Goal: Transaction & Acquisition: Purchase product/service

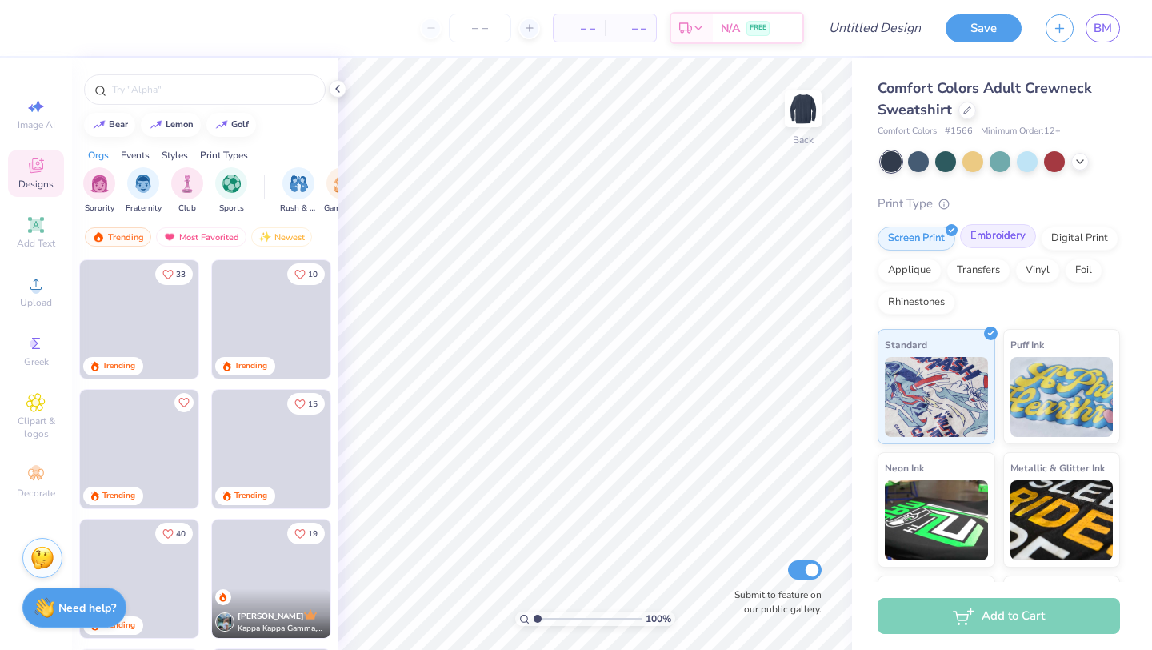
click at [992, 230] on div "Embroidery" at bounding box center [998, 236] width 76 height 24
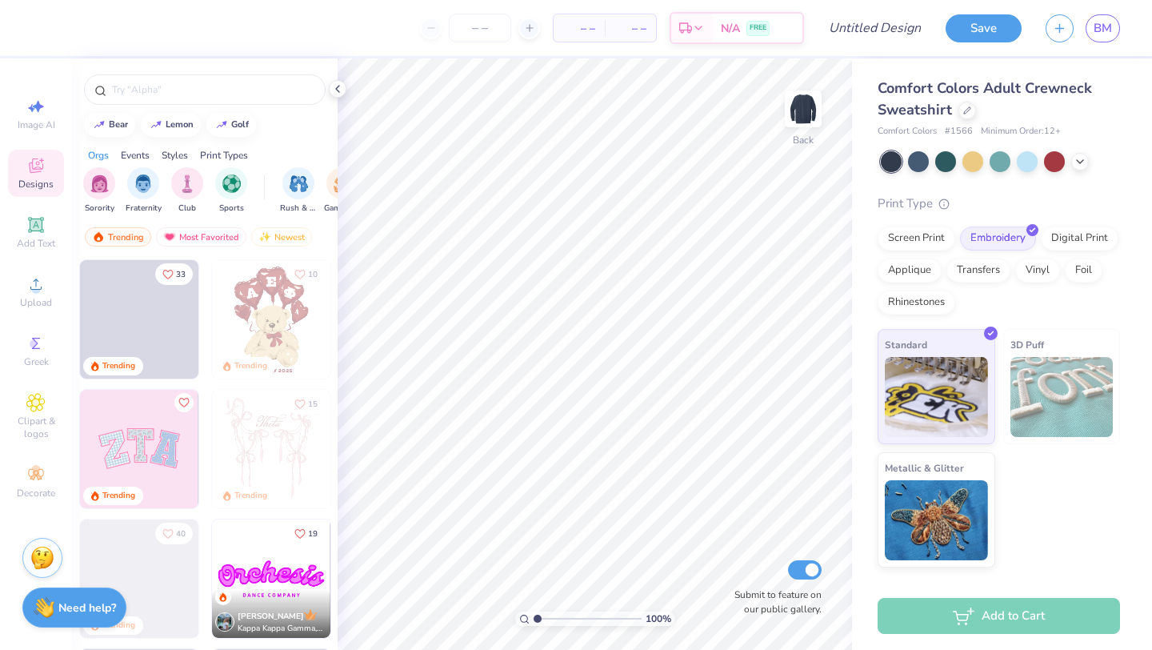
click at [976, 300] on div "Screen Print Embroidery Digital Print Applique Transfers Vinyl Foil Rhinestones" at bounding box center [999, 270] width 242 height 88
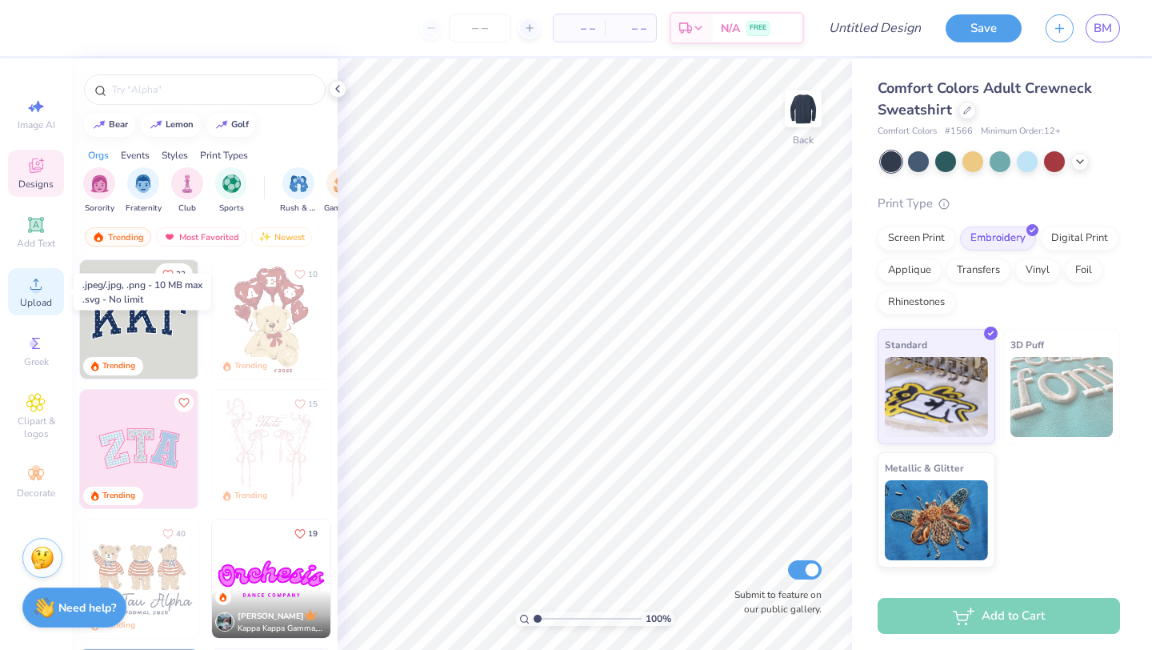
click at [31, 300] on span "Upload" at bounding box center [36, 302] width 32 height 13
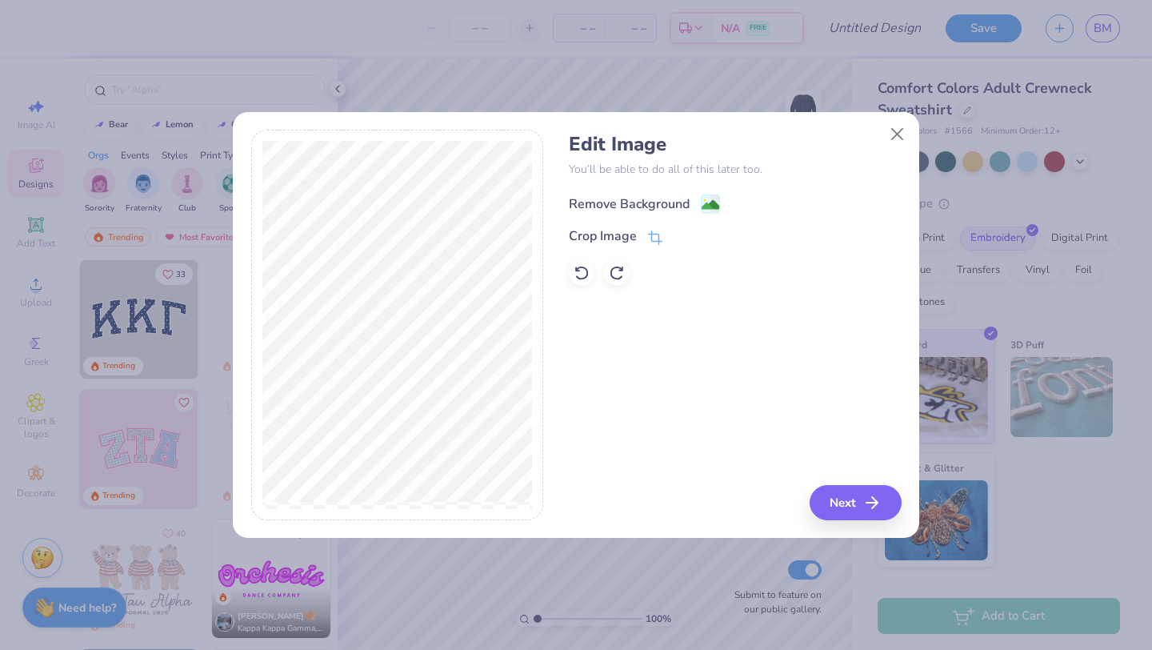
click at [710, 205] on image at bounding box center [711, 205] width 18 height 18
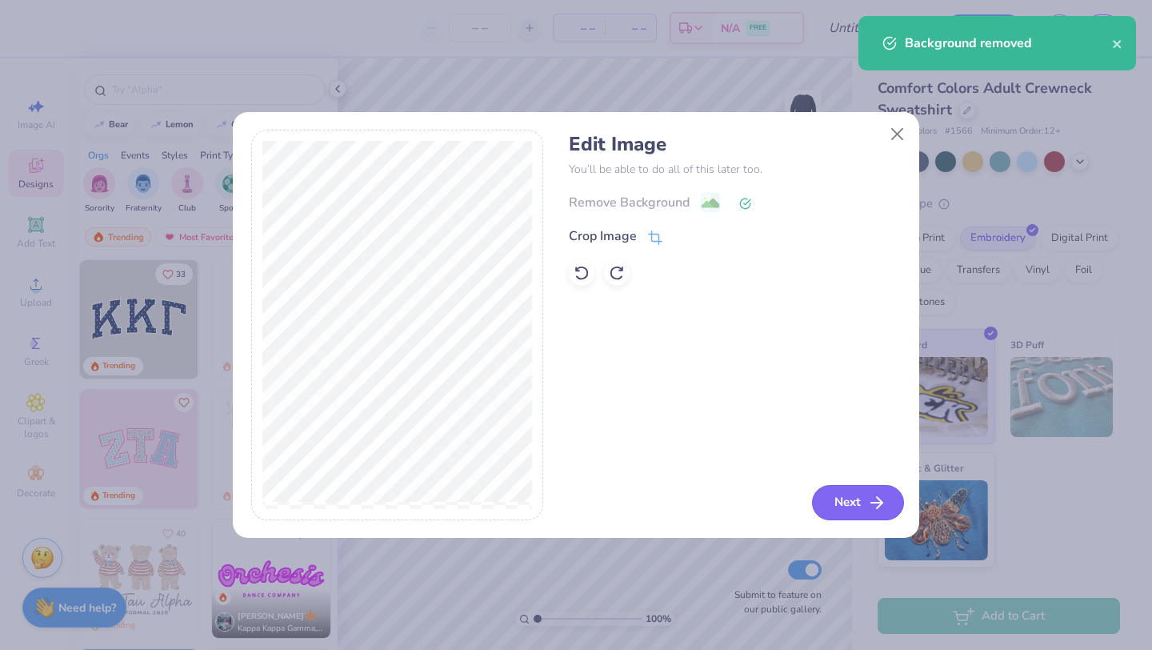
click at [836, 502] on button "Next" at bounding box center [858, 502] width 92 height 35
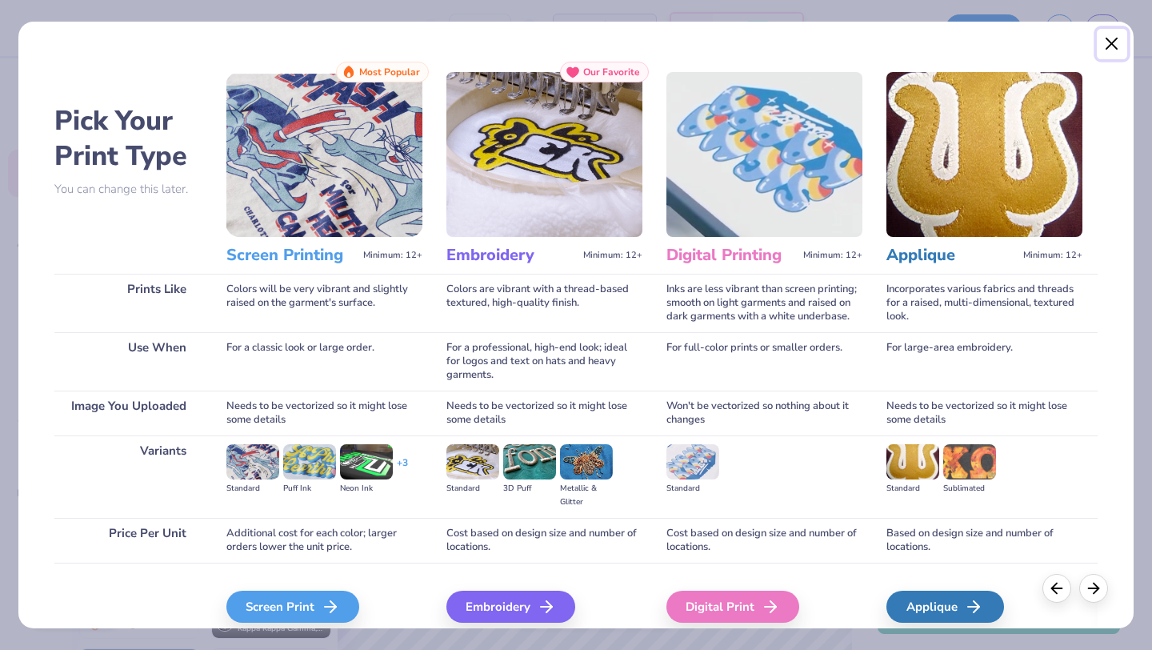
click at [1107, 38] on button "Close" at bounding box center [1112, 44] width 30 height 30
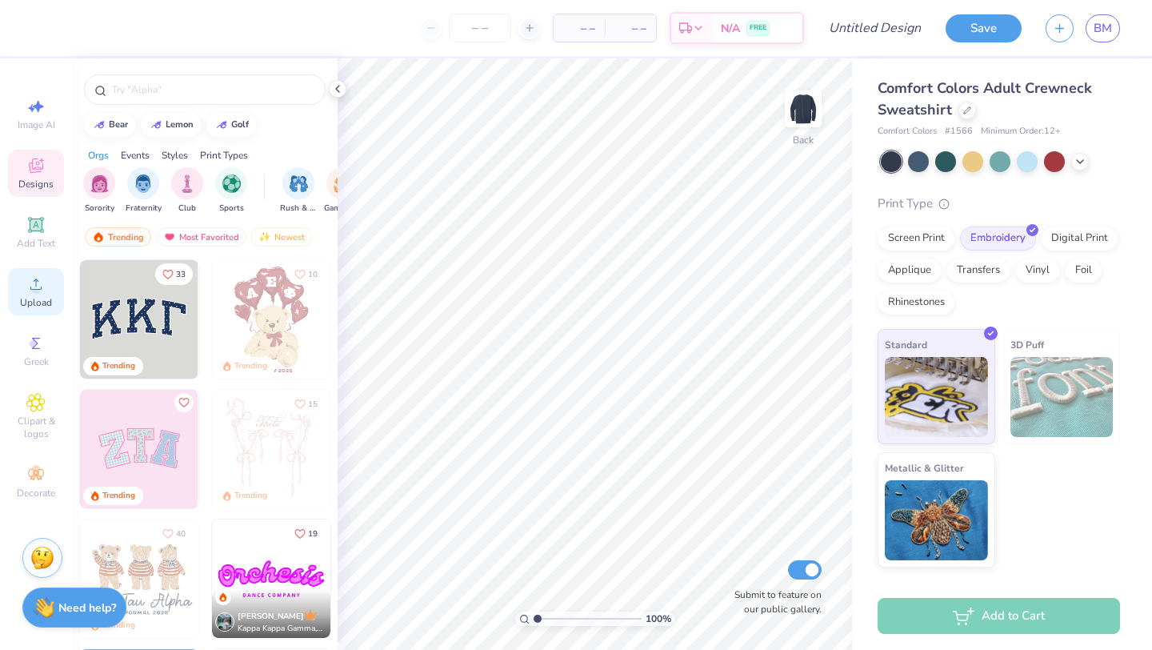
click at [38, 292] on icon at bounding box center [35, 283] width 19 height 19
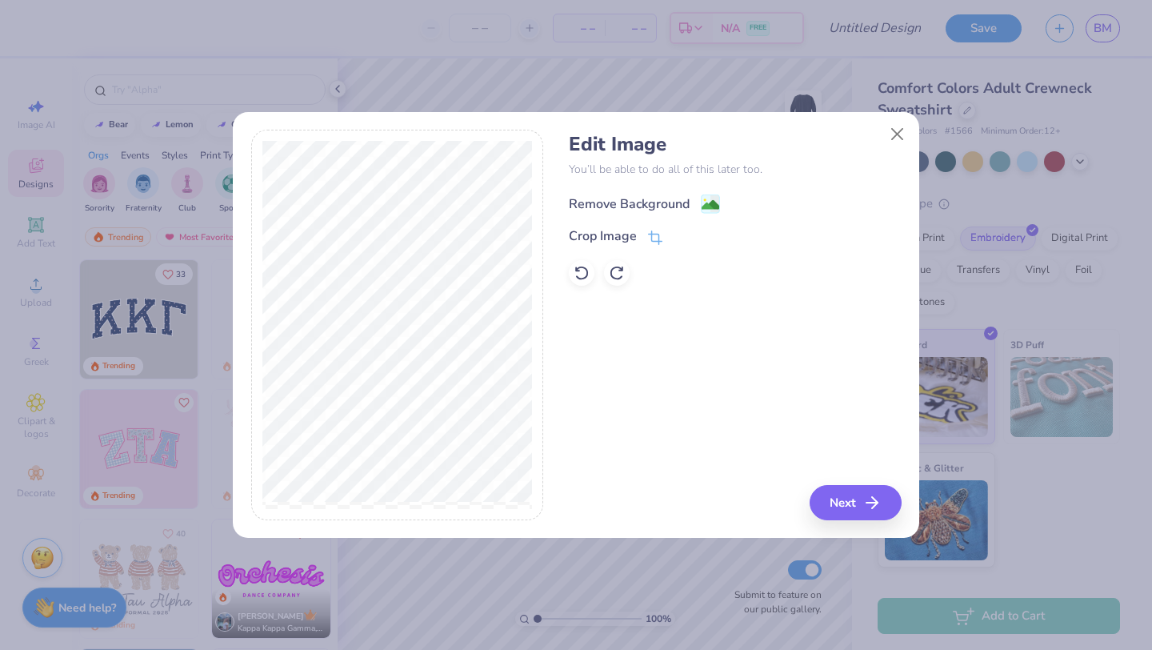
click at [717, 204] on image at bounding box center [711, 205] width 18 height 18
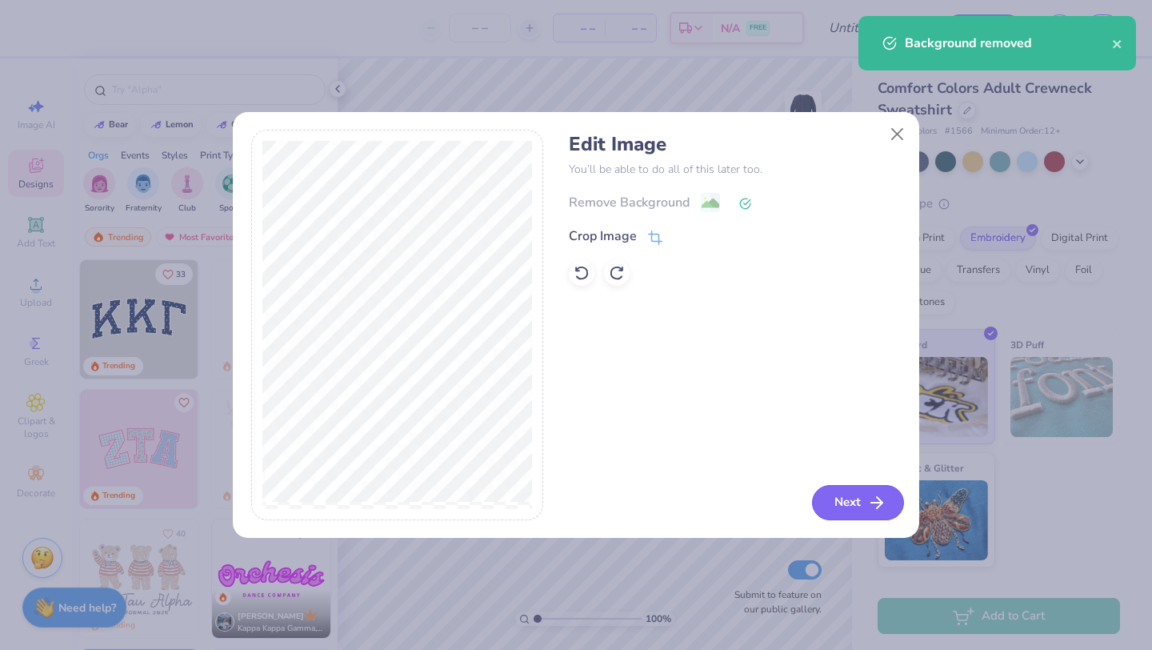
click at [846, 500] on button "Next" at bounding box center [858, 502] width 92 height 35
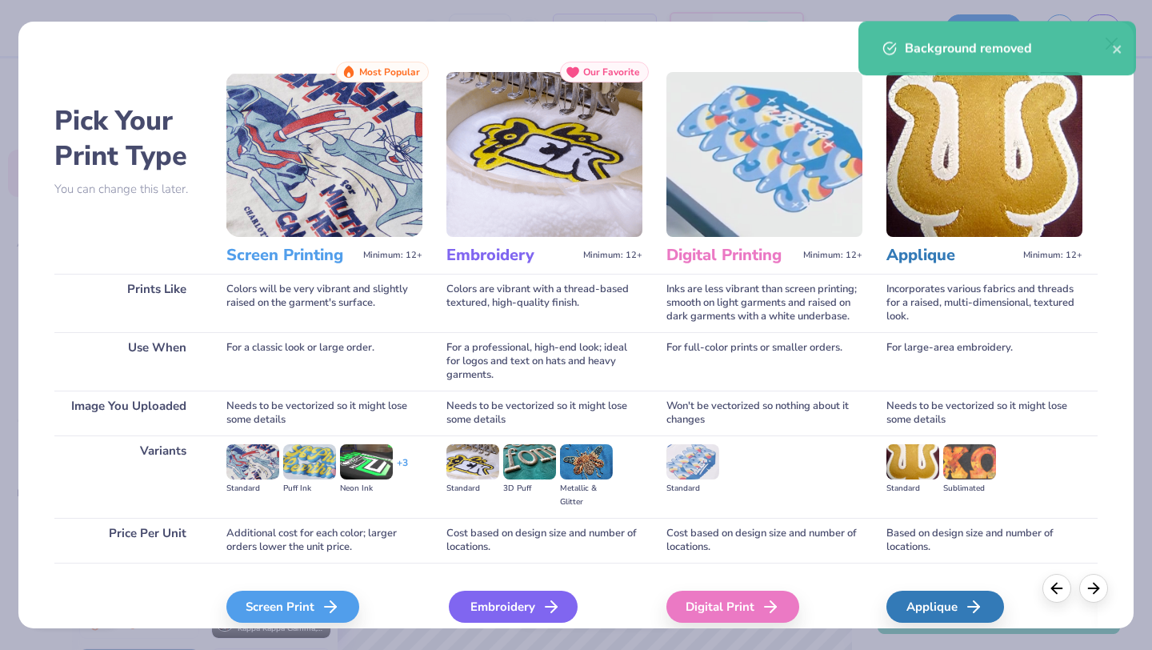
click at [518, 609] on div "Embroidery" at bounding box center [513, 606] width 129 height 32
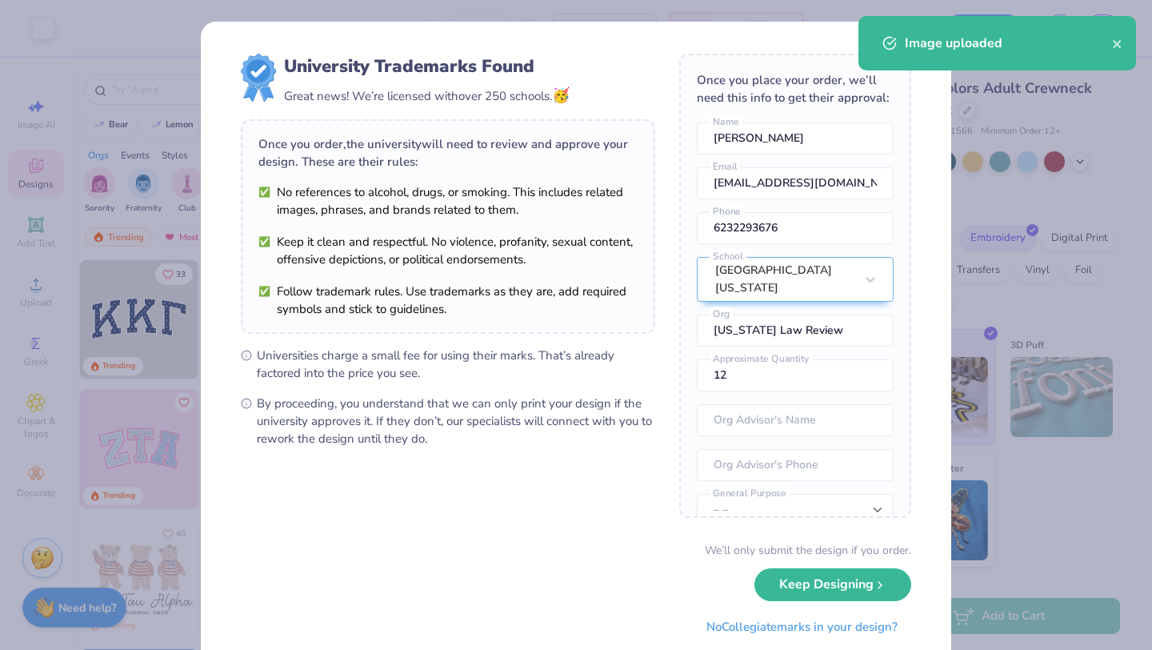
click at [668, 364] on body "Art colors – – Per Item – – Total Est. Delivery N/A FREE Design Title Save BM I…" at bounding box center [576, 325] width 1152 height 650
type input "9.49"
type input "3.06"
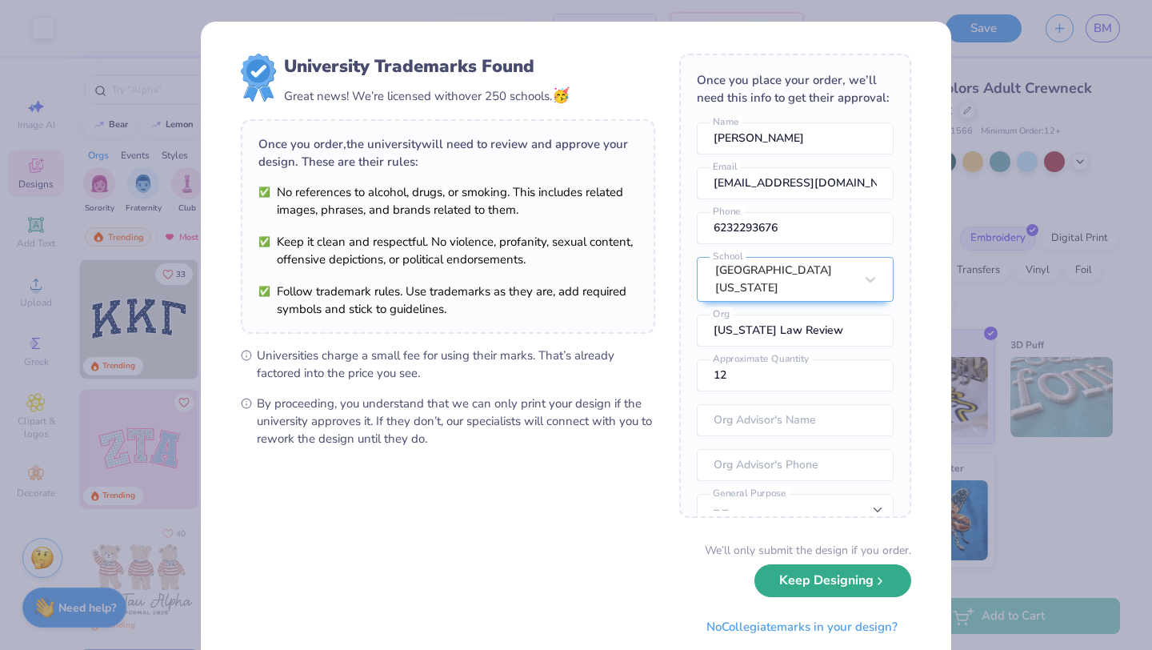
click at [797, 578] on button "Keep Designing" at bounding box center [832, 580] width 157 height 33
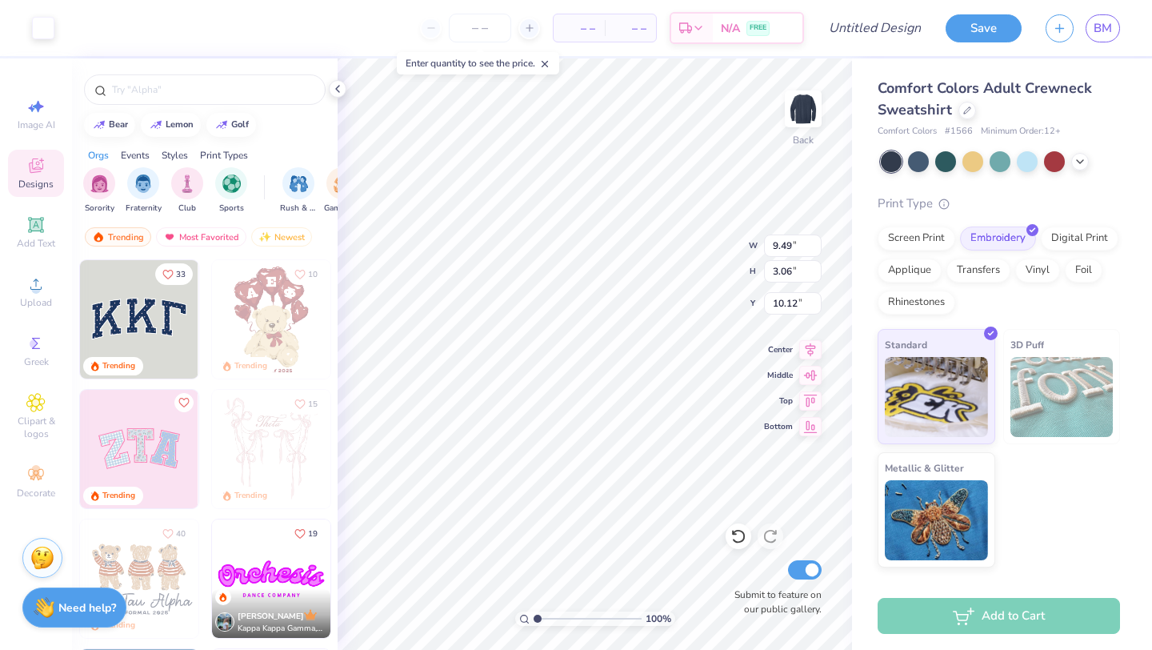
type input "3.00"
type input "8.49"
type input "2.74"
type input "3.00"
type input "6.91"
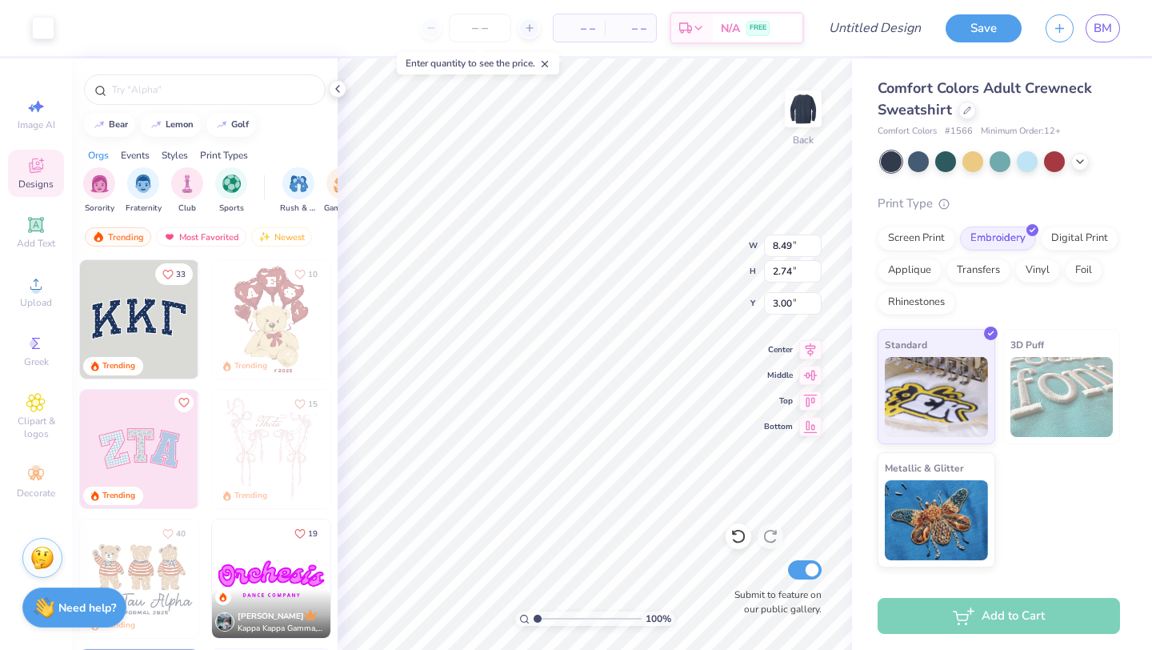
type input "2.23"
type input "3.00"
type input "8.45"
type input "2.73"
click at [342, 86] on icon at bounding box center [337, 88] width 13 height 13
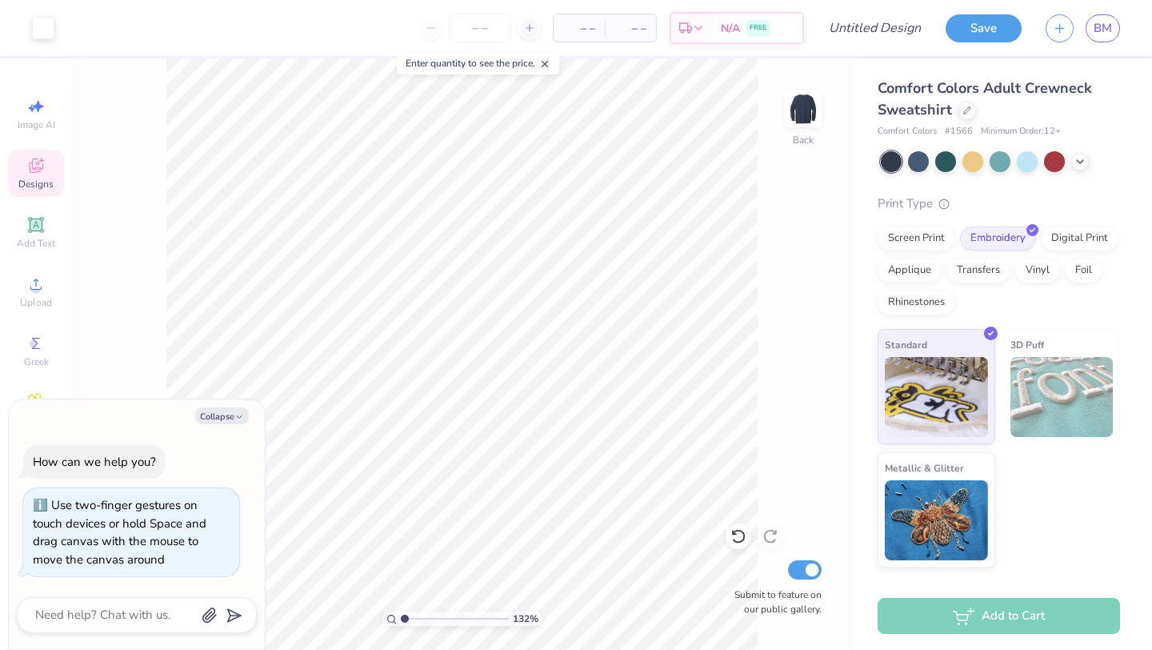
type input "1"
drag, startPoint x: 405, startPoint y: 620, endPoint x: 394, endPoint y: 618, distance: 10.5
click at [401, 618] on input "range" at bounding box center [455, 618] width 108 height 14
click at [225, 418] on button "Collapse" at bounding box center [222, 415] width 54 height 17
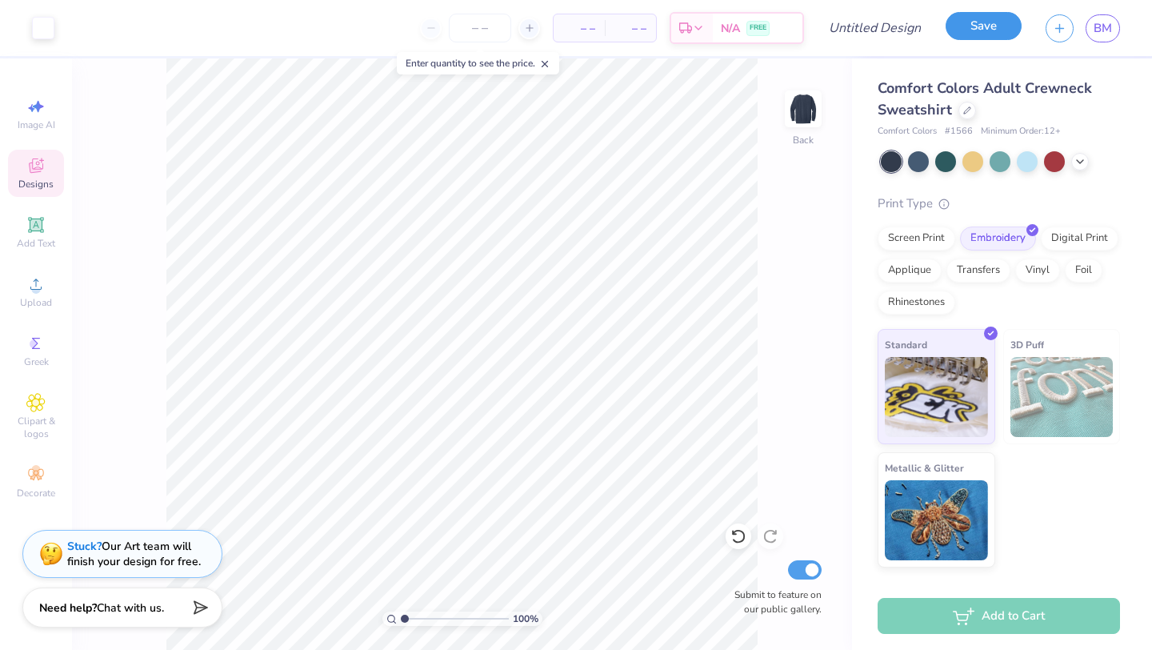
click at [975, 32] on button "Save" at bounding box center [984, 26] width 76 height 28
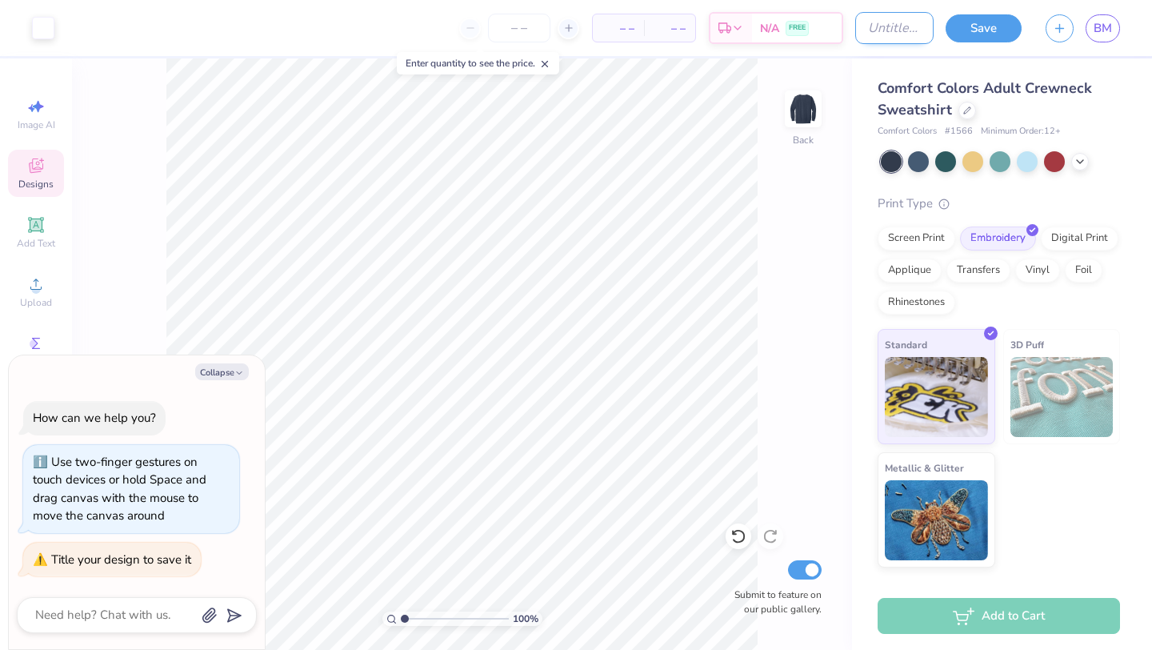
type textarea "x"
click at [855, 17] on input "Design Title" at bounding box center [894, 28] width 78 height 32
type input "A"
type textarea "x"
type input "AL"
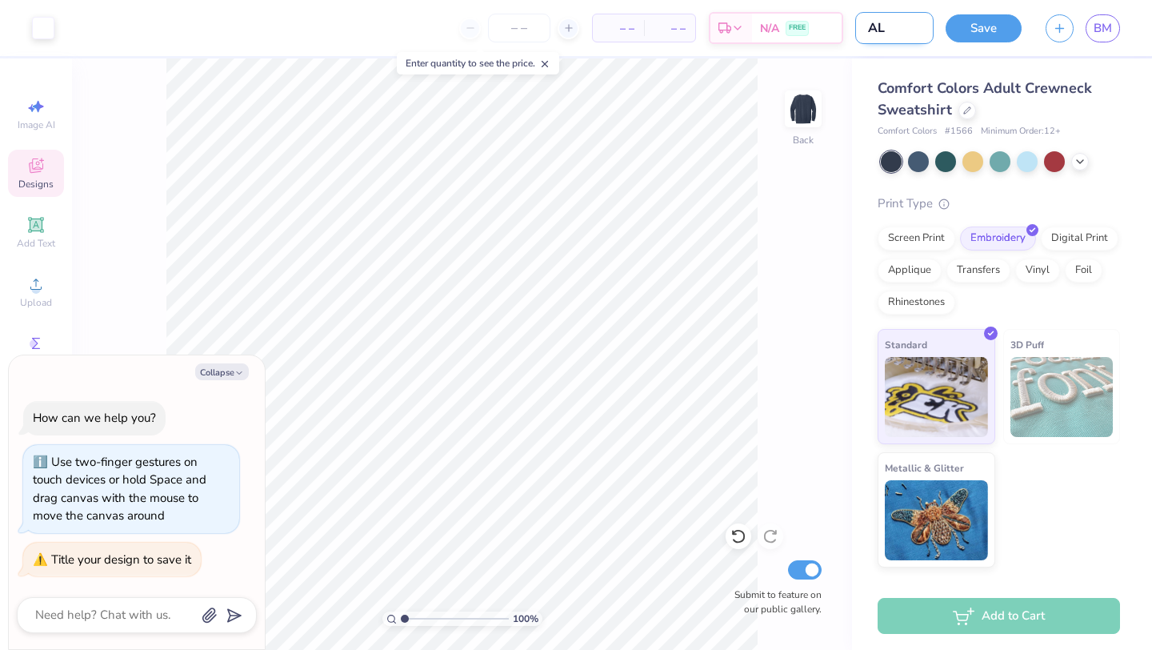
type textarea "x"
type input "ALR"
type textarea "x"
type input "ALR"
type textarea "x"
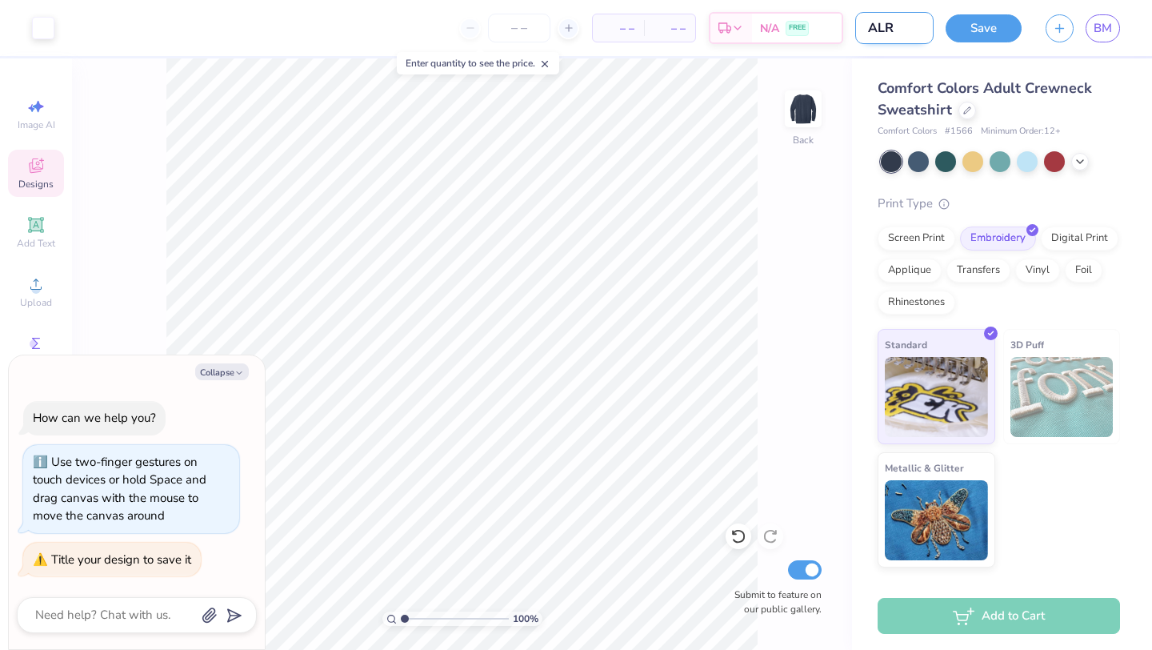
type input "ALR C"
type textarea "x"
type input "ALR Ce"
type textarea "x"
type input "ALR Cew"
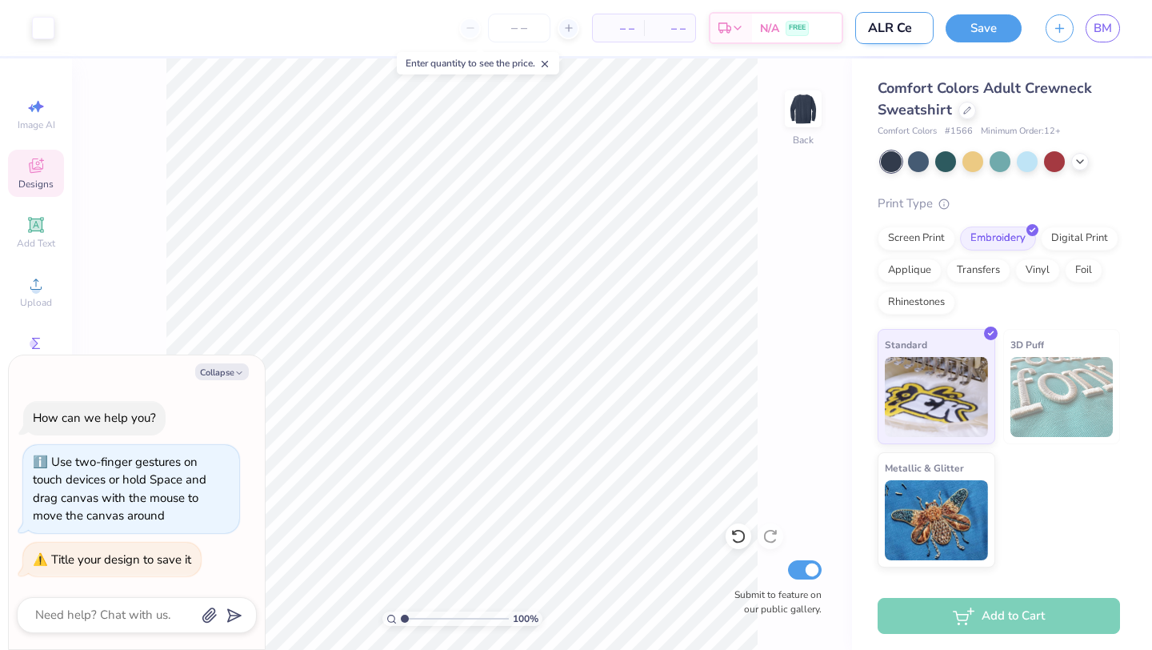
type textarea "x"
type input "ALR Ce"
type textarea "x"
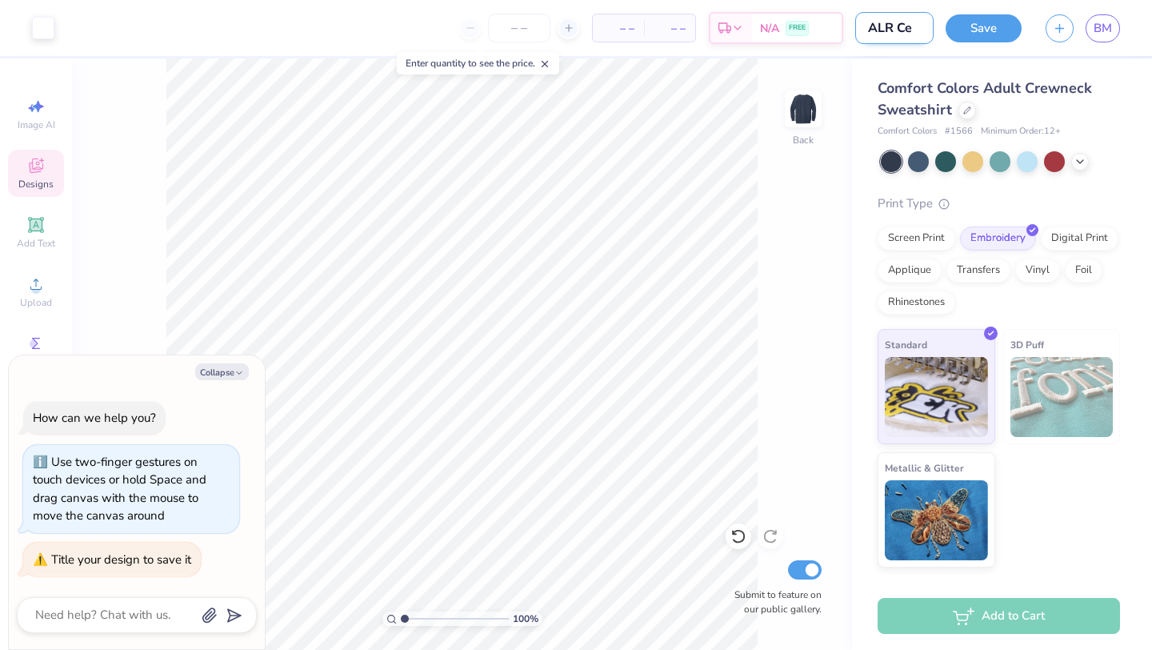
type input "ALR C"
type textarea "x"
type input "ALR Cr"
type textarea "x"
type input "ALR Cre"
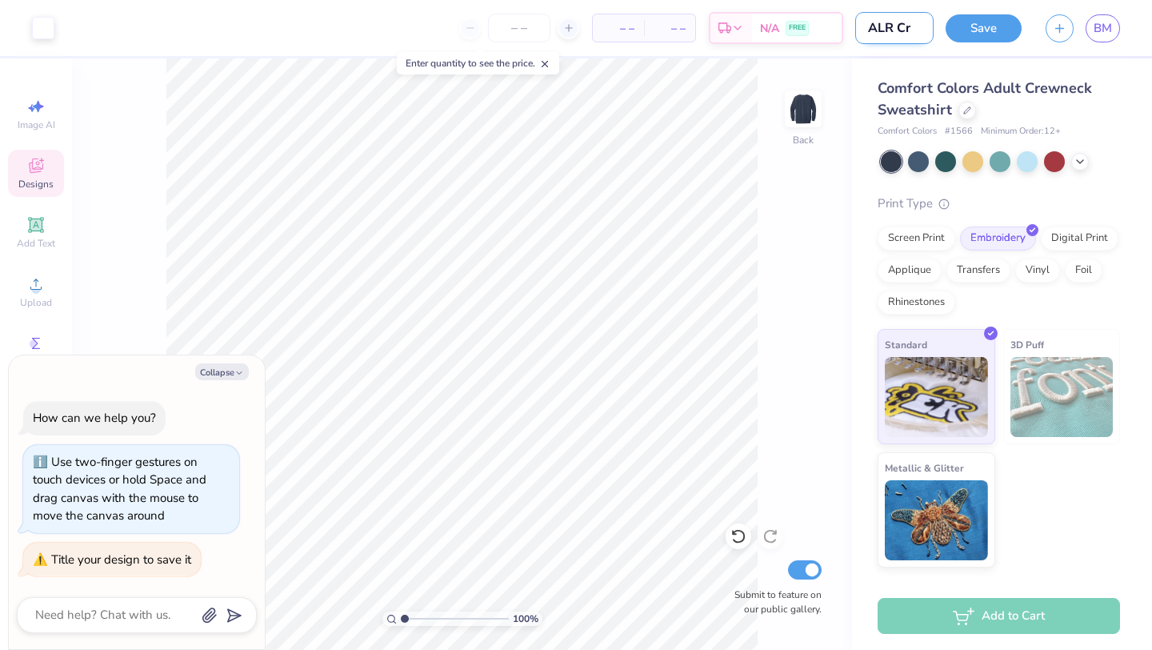
type textarea "x"
type input "ALR Crew"
type textarea "x"
type input "ALR Crewn"
type textarea "x"
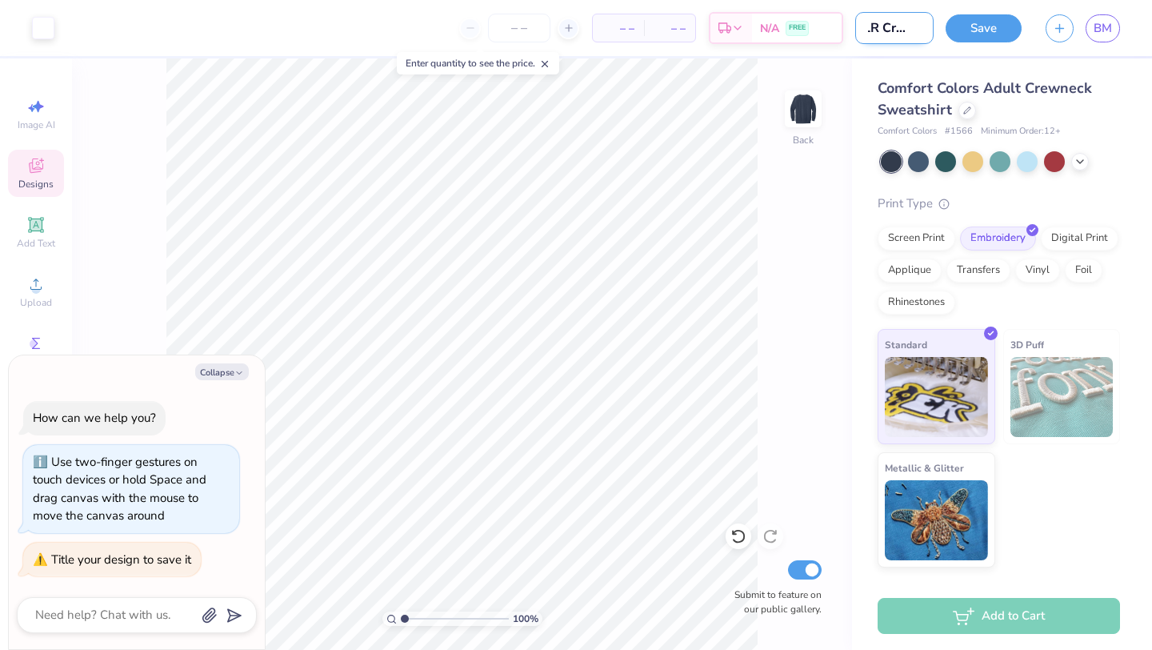
type input "ALR Crewnc"
type textarea "x"
type input "ALR Crewnce"
type textarea "x"
type input "ALR Crewncec"
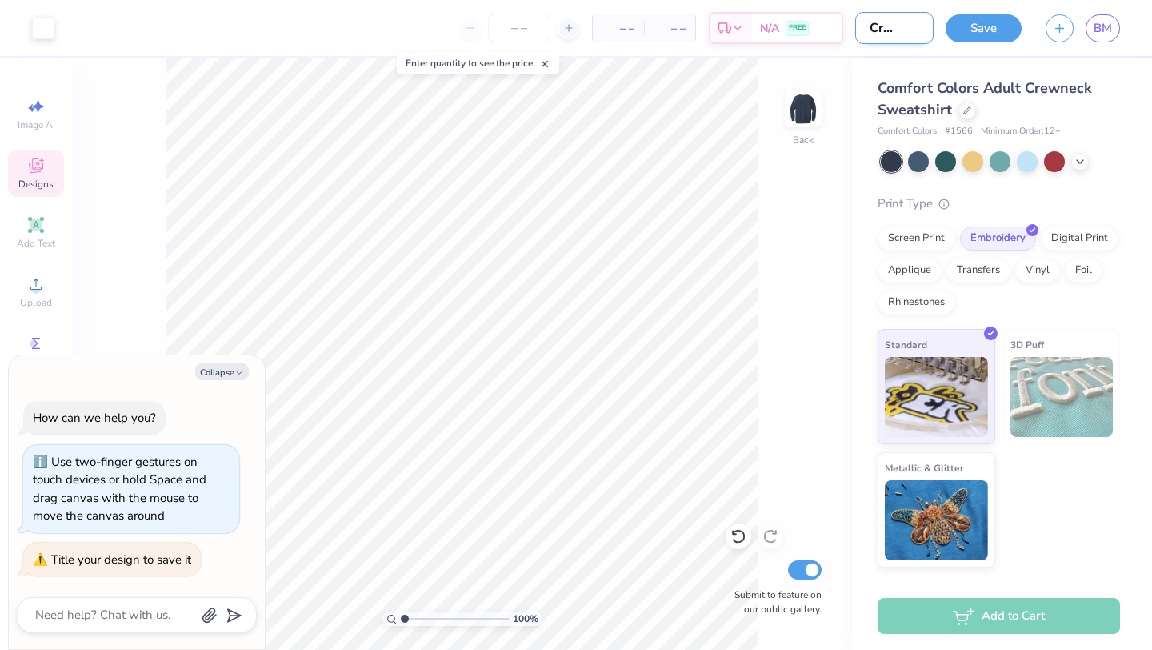
type textarea "x"
type input "ALR Crewnce"
type textarea "x"
type input "ALR Crewnc"
type textarea "x"
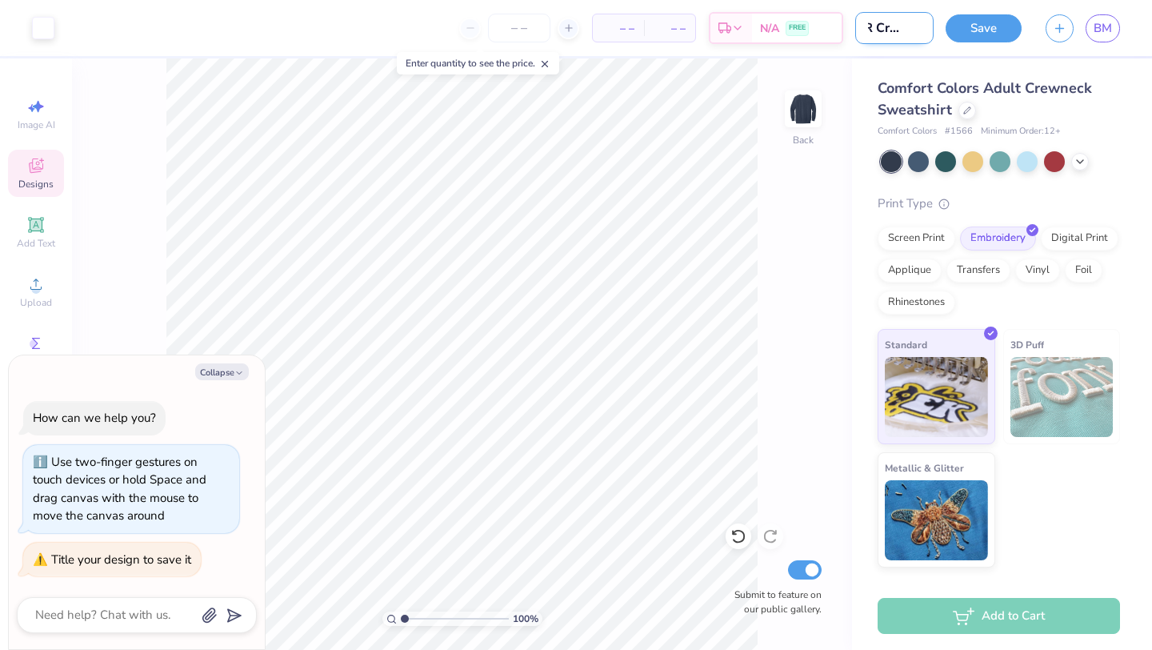
type input "ALR Crewnce"
type textarea "x"
type input "ALR Crewncec"
type textarea "x"
type input "ALR Crewnce"
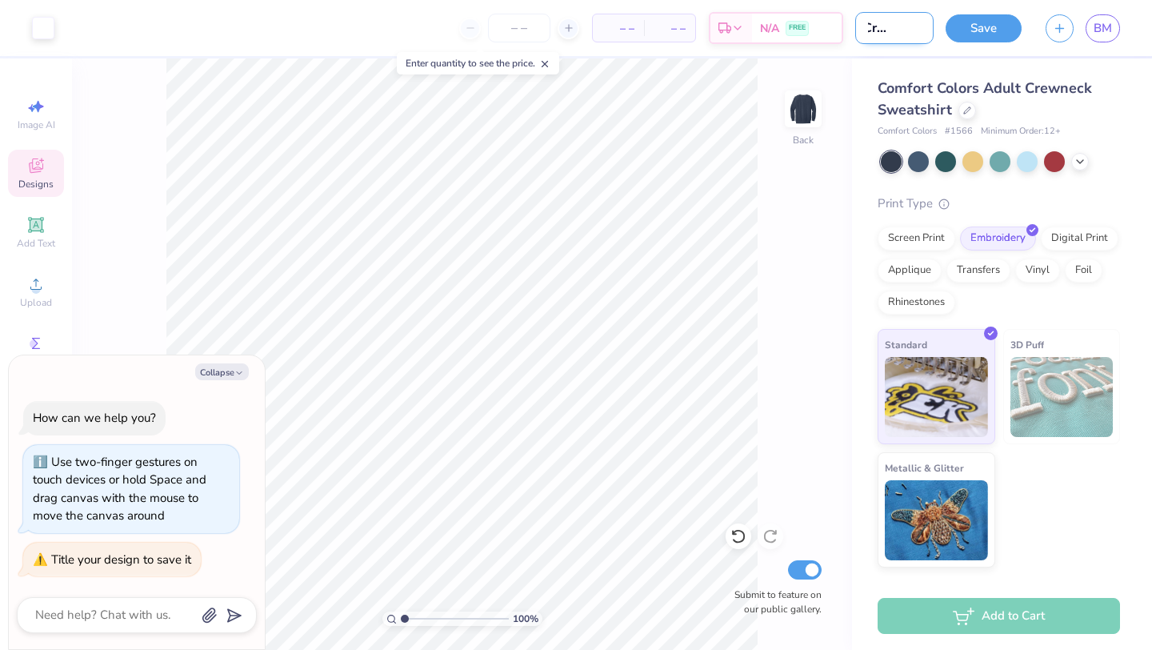
type textarea "x"
type input "ALR Crewnc"
type textarea "x"
type input "ALR Crewn"
type textarea "x"
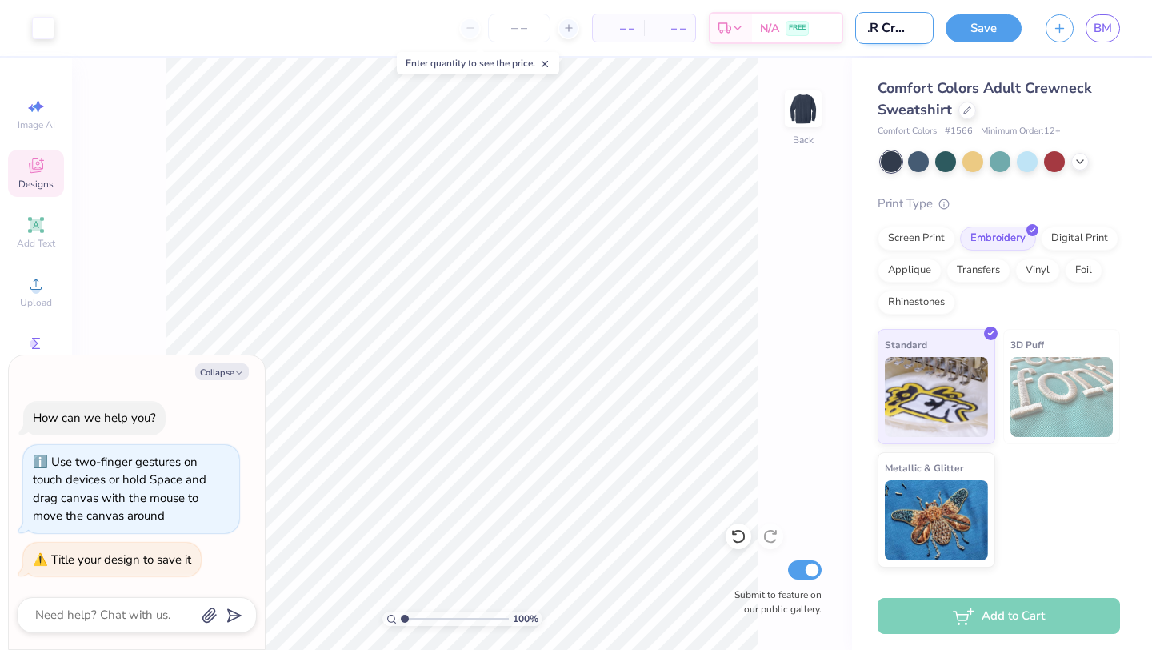
type input "ALR Crewne"
type textarea "x"
type input "ALR Crewnec"
type textarea "x"
type input "ALR Crewneck"
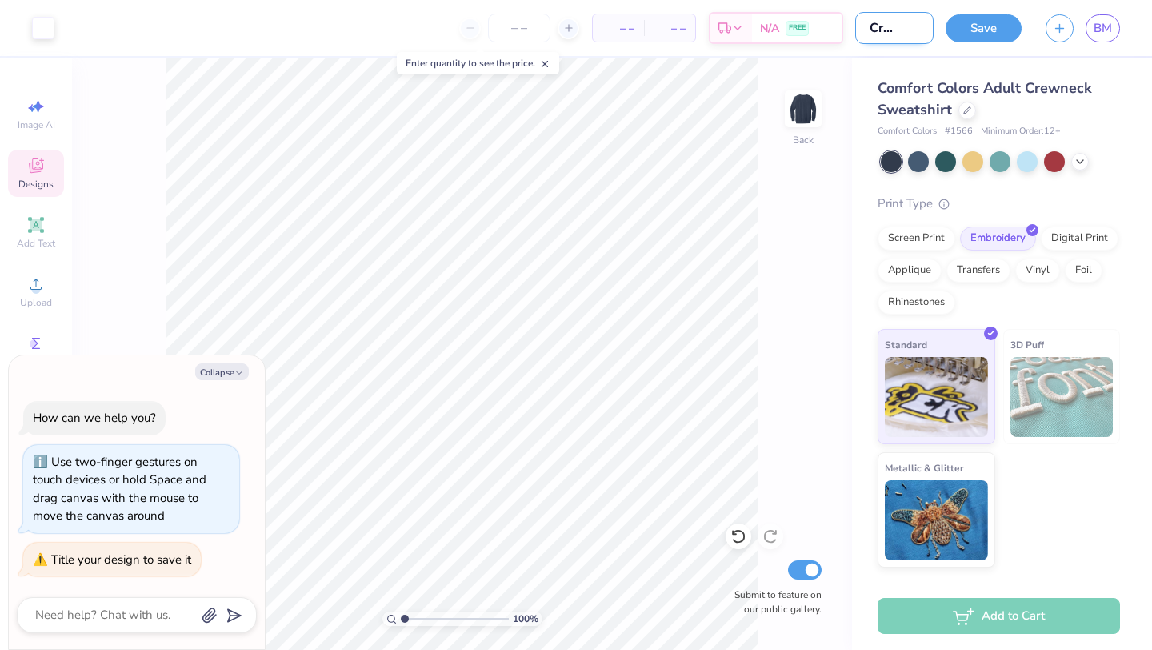
type textarea "x"
type input "ALR Crewneck"
type textarea "x"
type input "ALR Crewneck C"
type textarea "x"
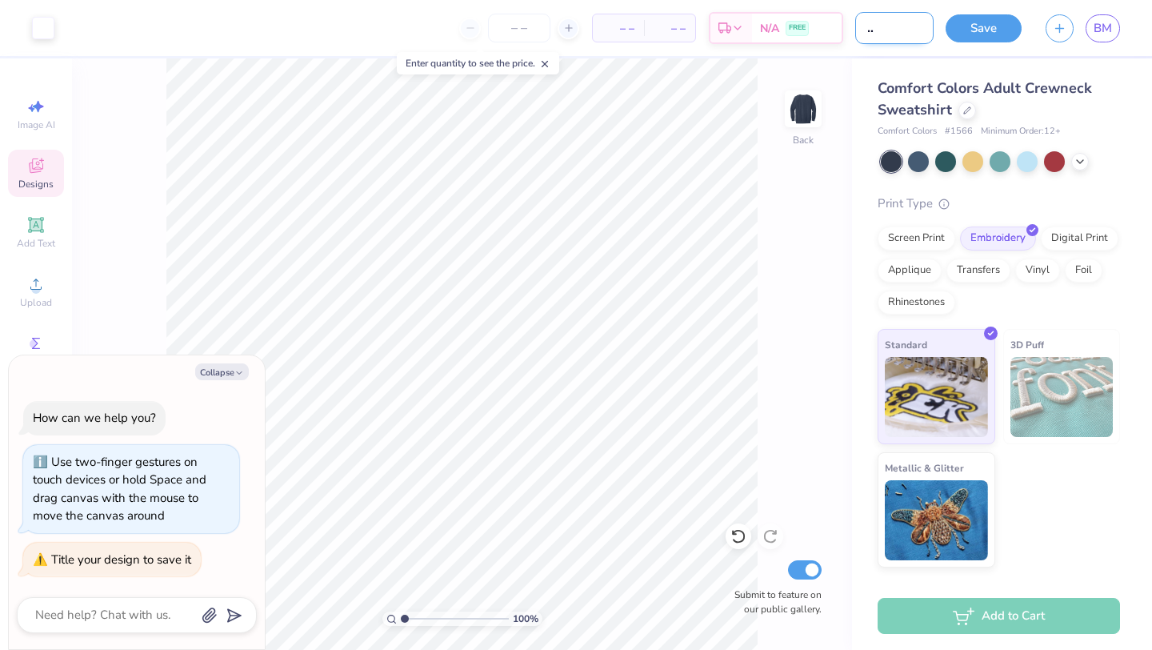
type input "ALR Crewneck CC"
type textarea "x"
type input "ALR Crewneck CC"
click at [984, 33] on button "Save" at bounding box center [984, 26] width 76 height 28
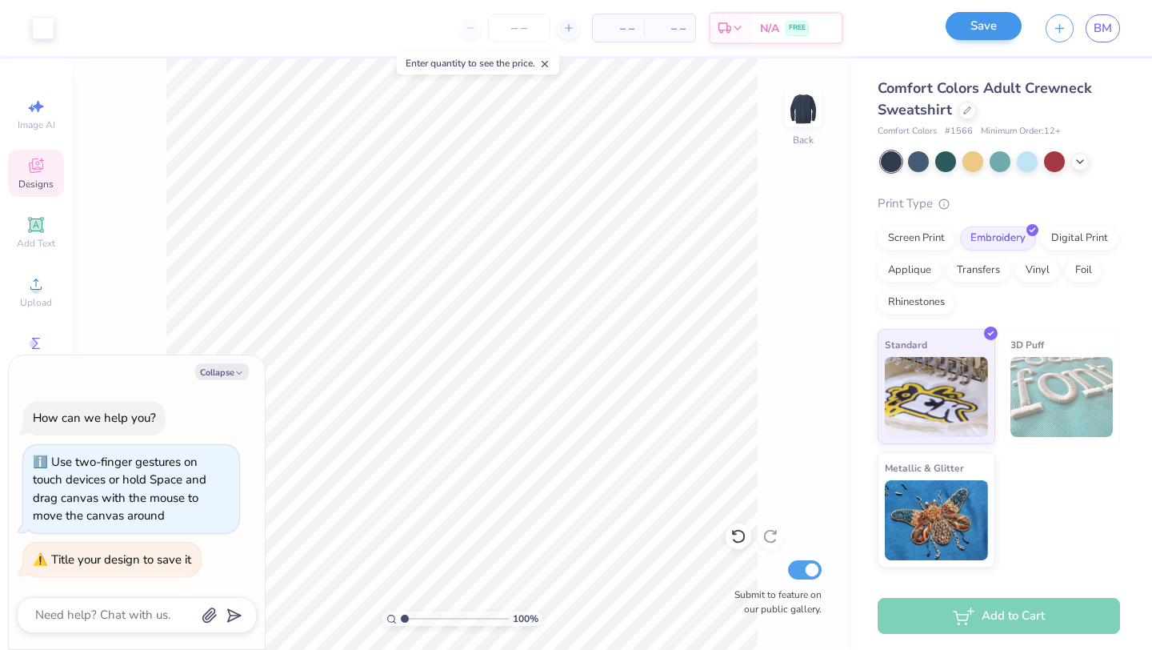
scroll to position [0, 0]
click at [211, 370] on button "Collapse" at bounding box center [222, 371] width 54 height 17
type textarea "x"
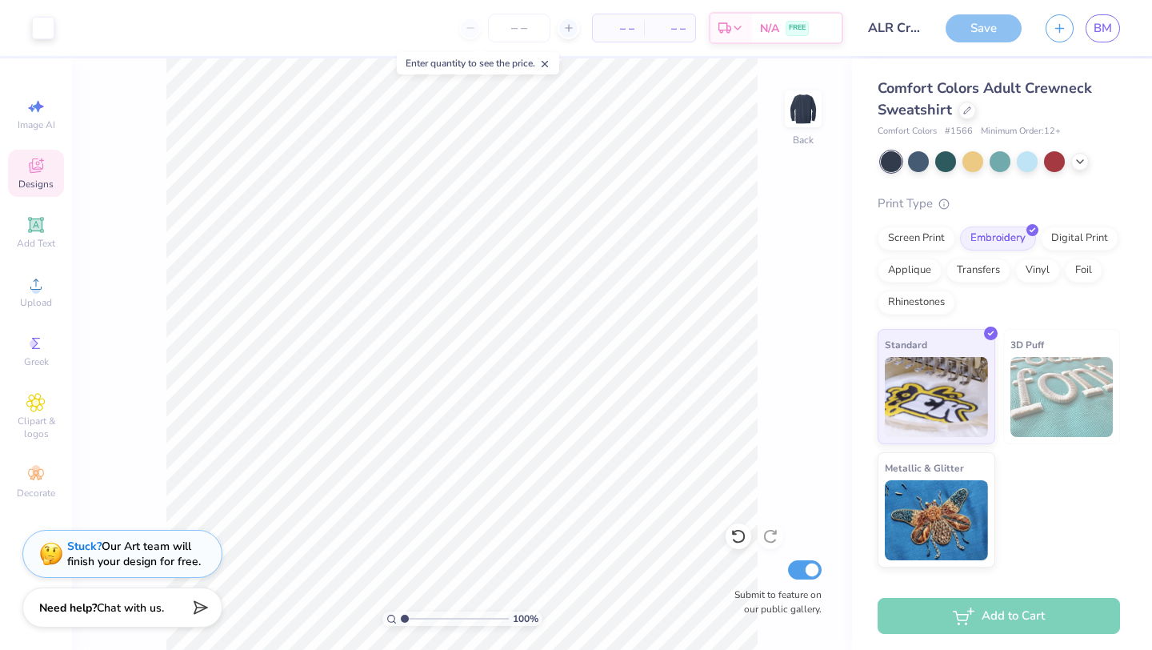
click at [488, 54] on div "Enter quantity to see the price." at bounding box center [478, 63] width 162 height 22
click at [488, 64] on div "Enter quantity to see the price." at bounding box center [478, 63] width 162 height 22
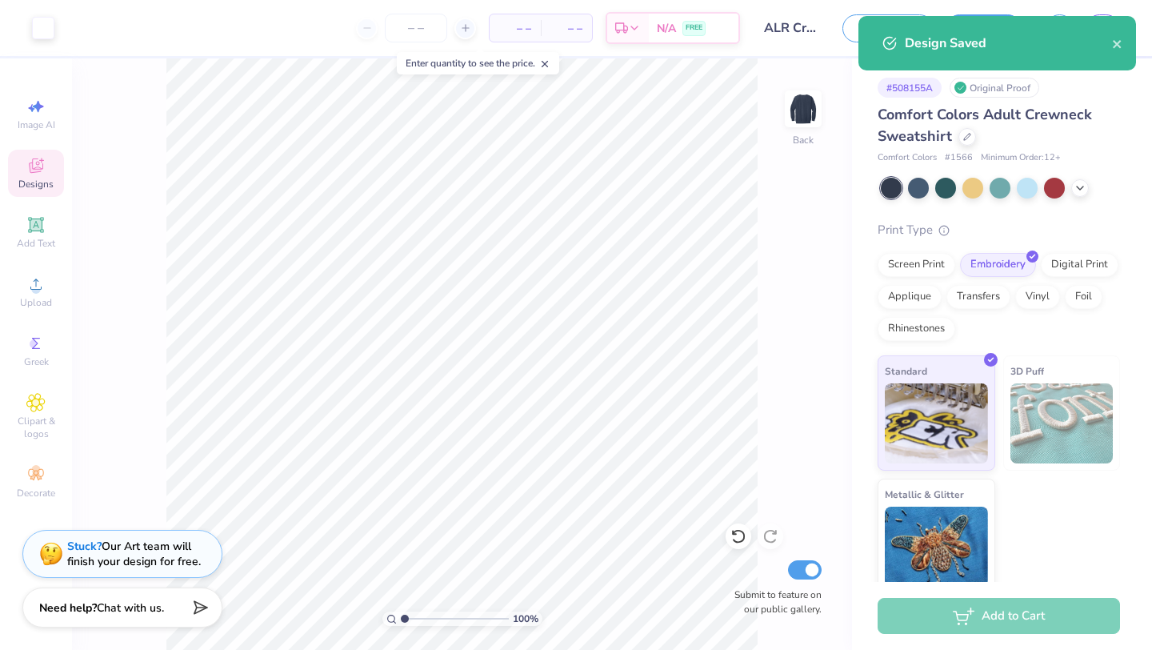
click at [522, 29] on span "– –" at bounding box center [515, 28] width 32 height 17
click at [632, 24] on icon at bounding box center [634, 30] width 13 height 13
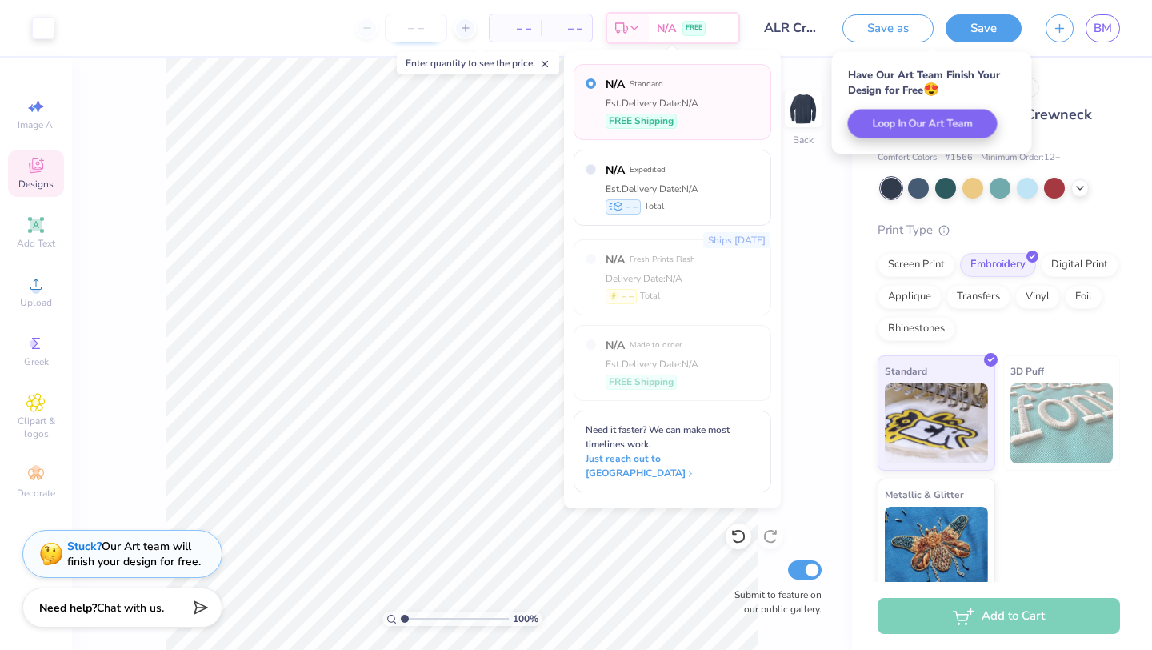
click at [418, 21] on input "number" at bounding box center [416, 28] width 62 height 29
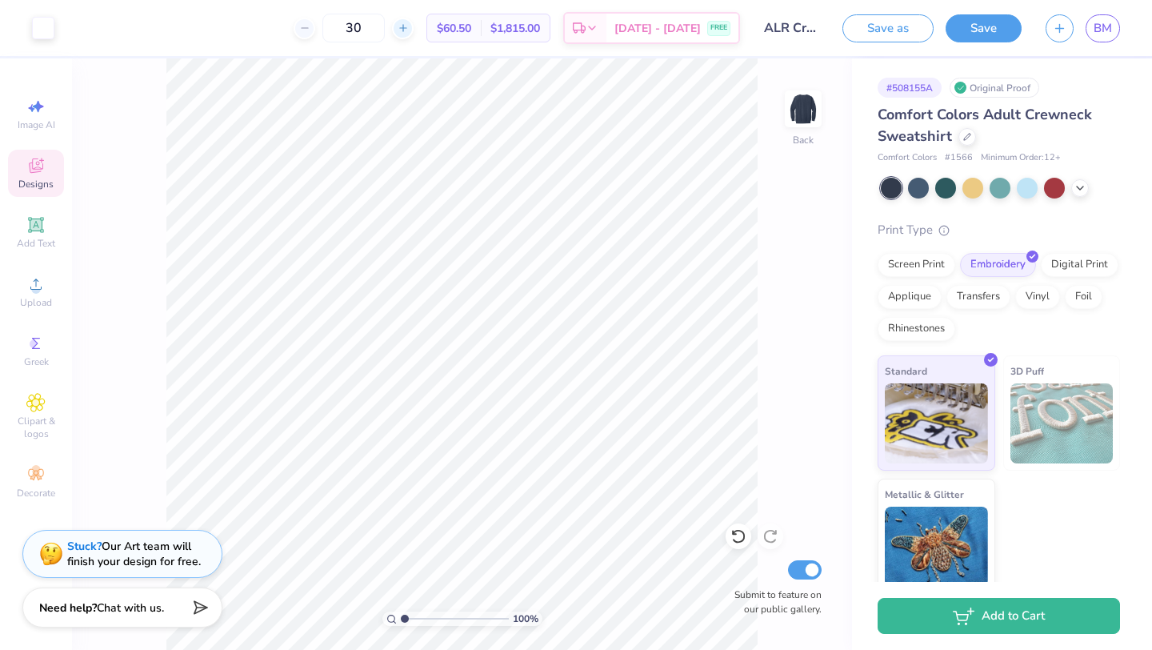
click at [414, 25] on div at bounding box center [403, 29] width 22 height 22
click at [409, 25] on icon at bounding box center [403, 27] width 11 height 11
click at [419, 25] on input "34" at bounding box center [416, 28] width 62 height 29
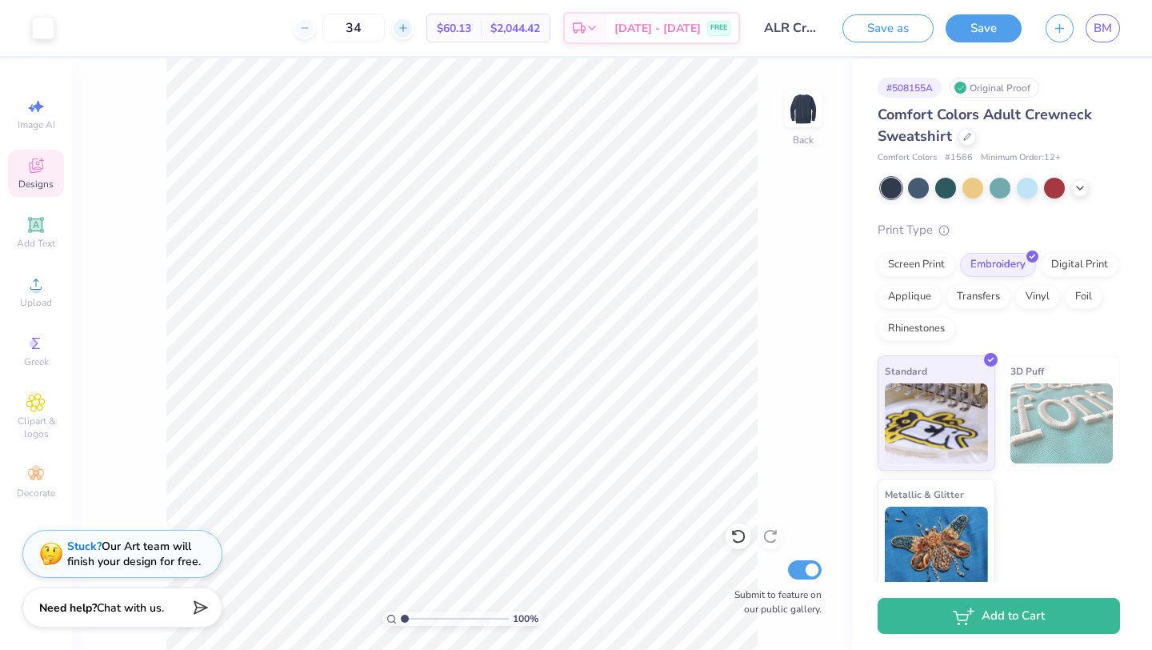
click at [409, 25] on icon at bounding box center [403, 27] width 11 height 11
type input "35"
click at [958, 34] on button "Save" at bounding box center [984, 26] width 76 height 28
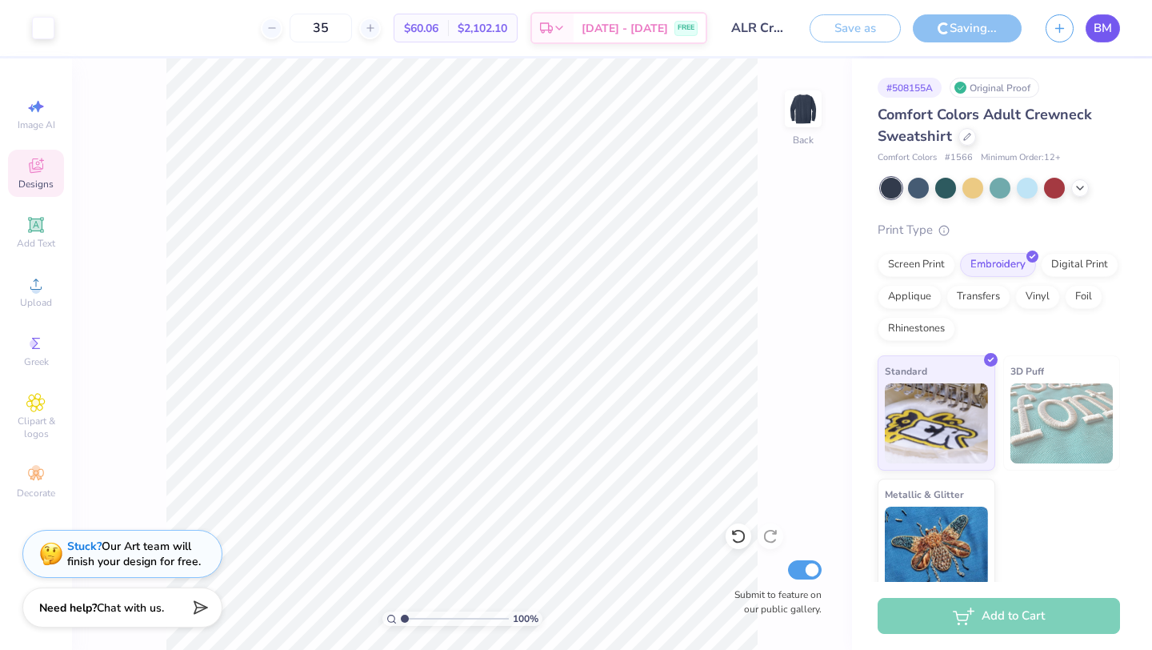
click at [1102, 24] on span "BM" at bounding box center [1103, 28] width 18 height 18
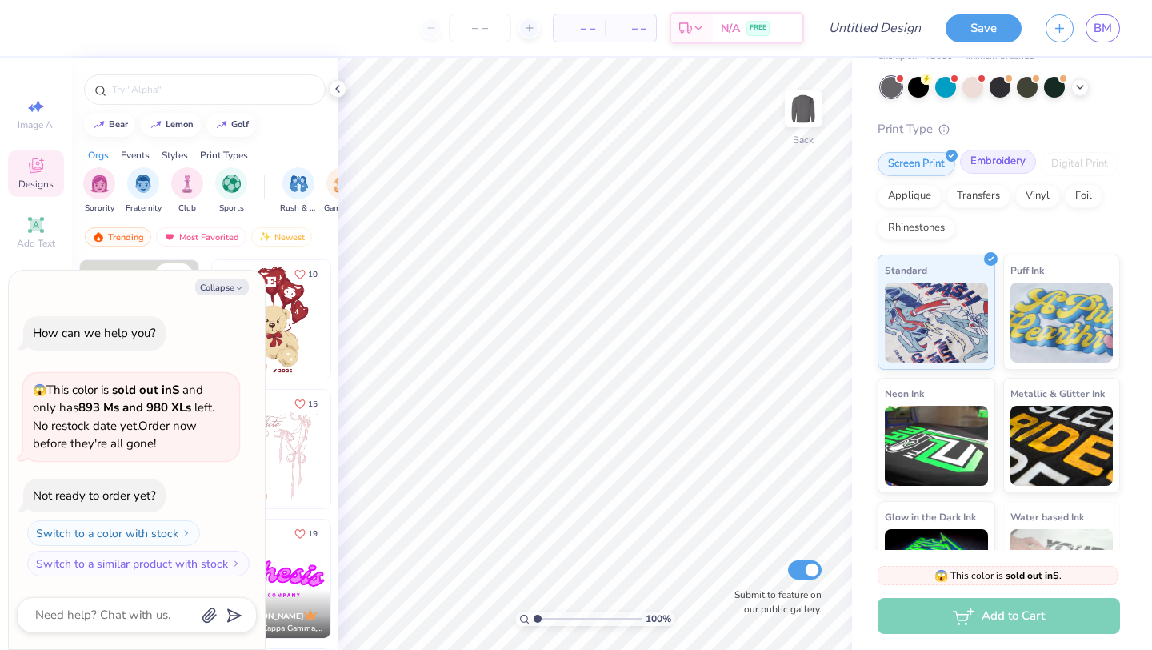
click at [998, 156] on div "Embroidery" at bounding box center [998, 162] width 76 height 24
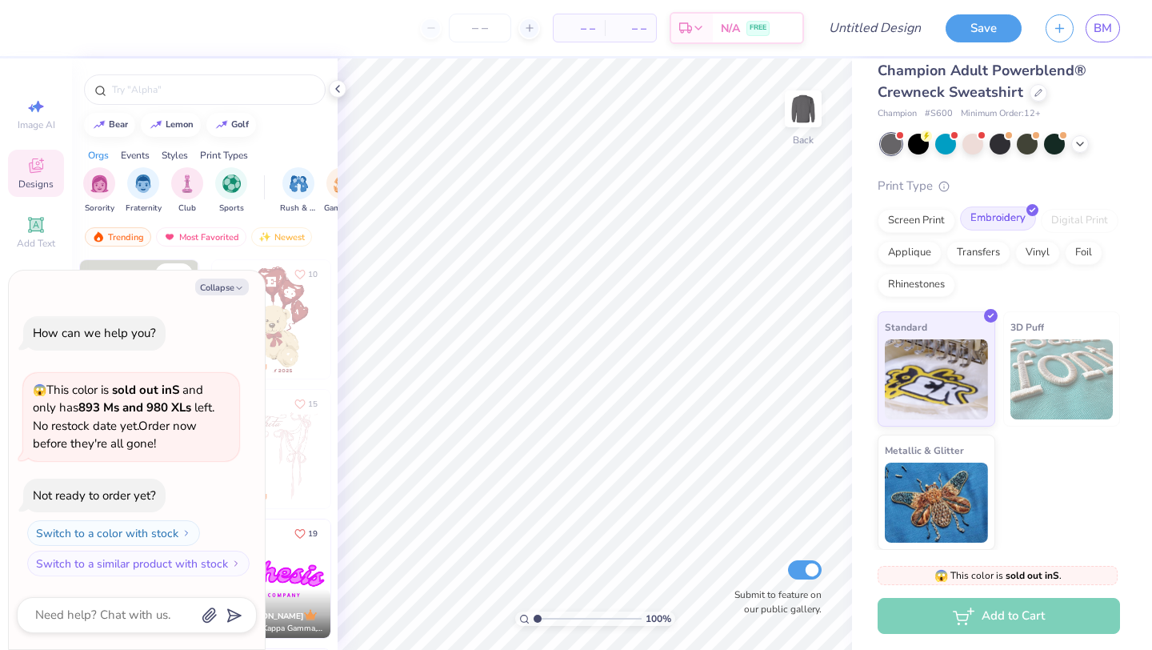
scroll to position [18, 0]
click at [226, 287] on button "Collapse" at bounding box center [222, 286] width 54 height 17
type textarea "x"
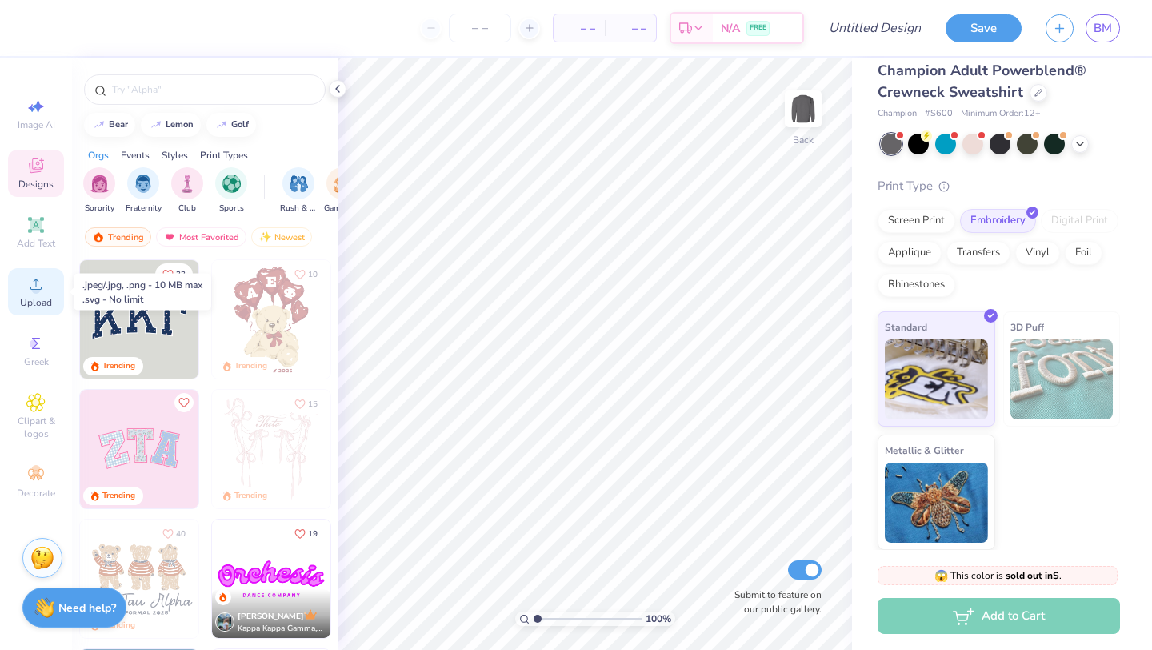
click at [28, 293] on icon at bounding box center [35, 283] width 19 height 19
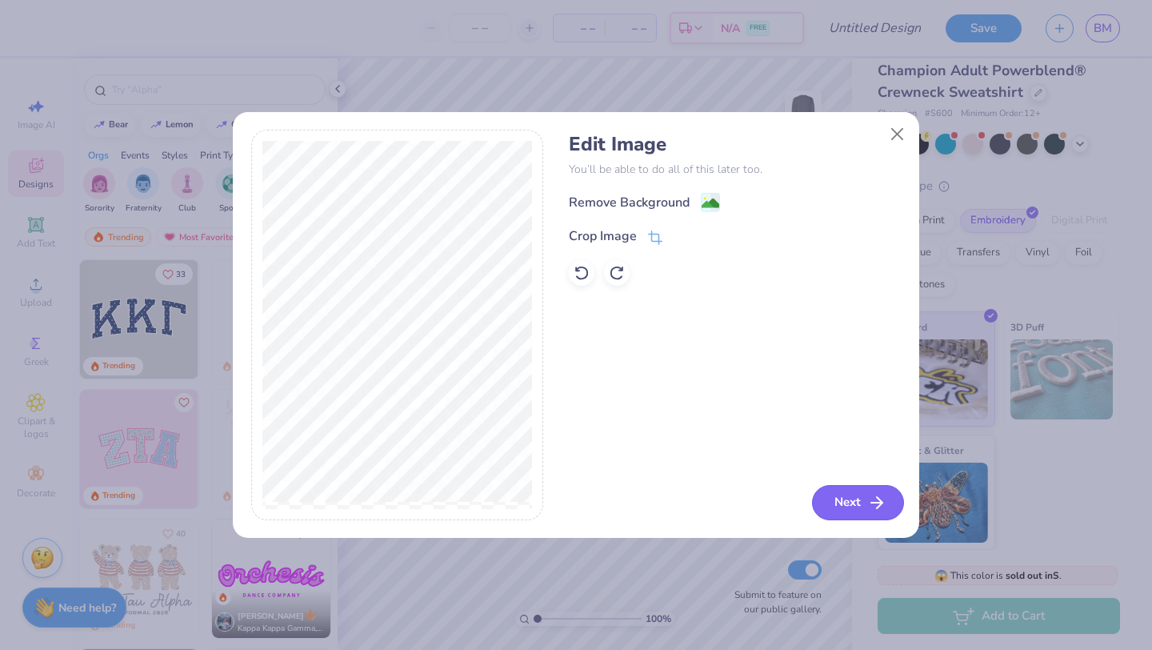
click at [847, 500] on button "Next" at bounding box center [858, 502] width 92 height 35
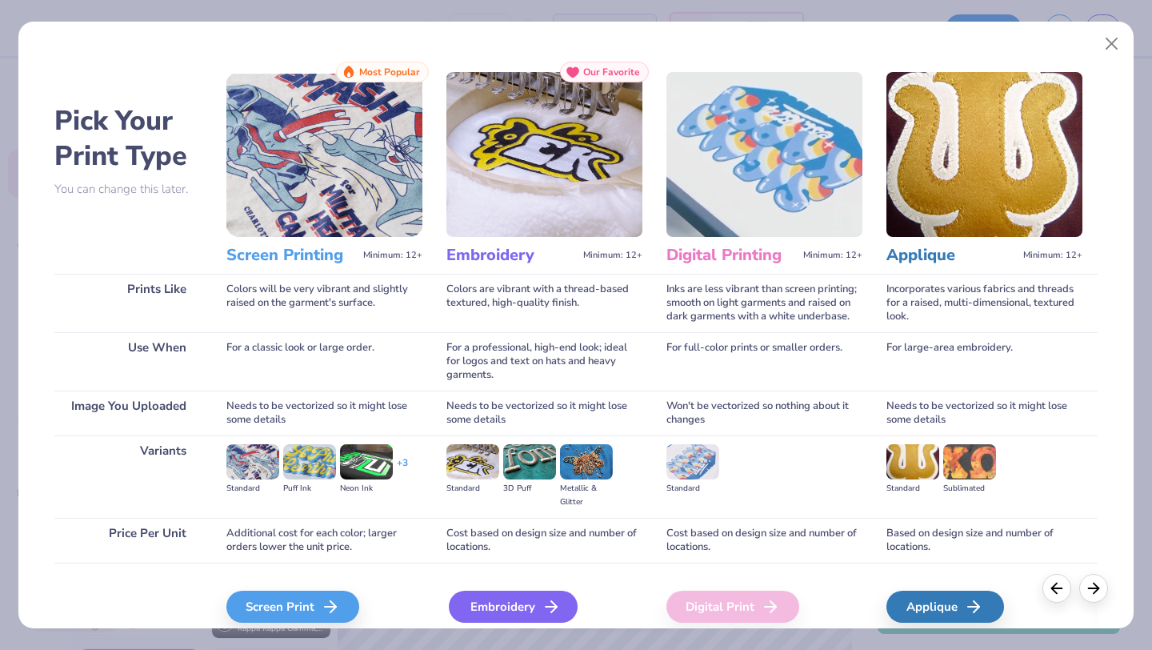
click at [494, 612] on div "Embroidery" at bounding box center [513, 606] width 129 height 32
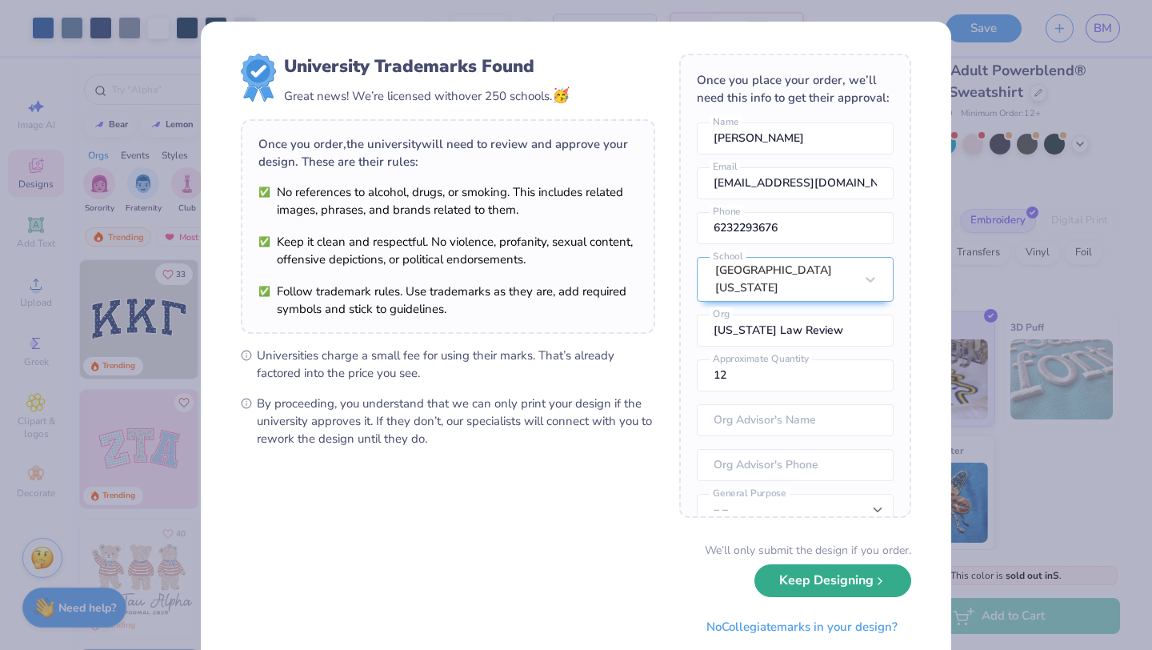
click at [862, 587] on button "Keep Designing" at bounding box center [832, 580] width 157 height 33
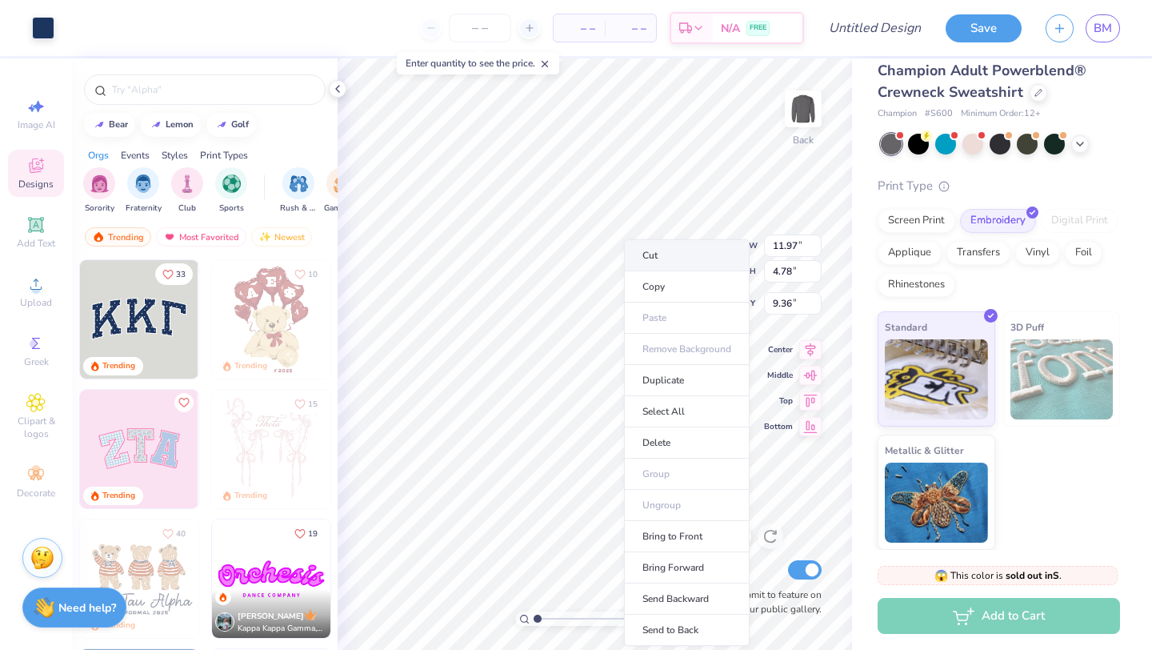
click at [670, 257] on li "Cut" at bounding box center [687, 255] width 126 height 32
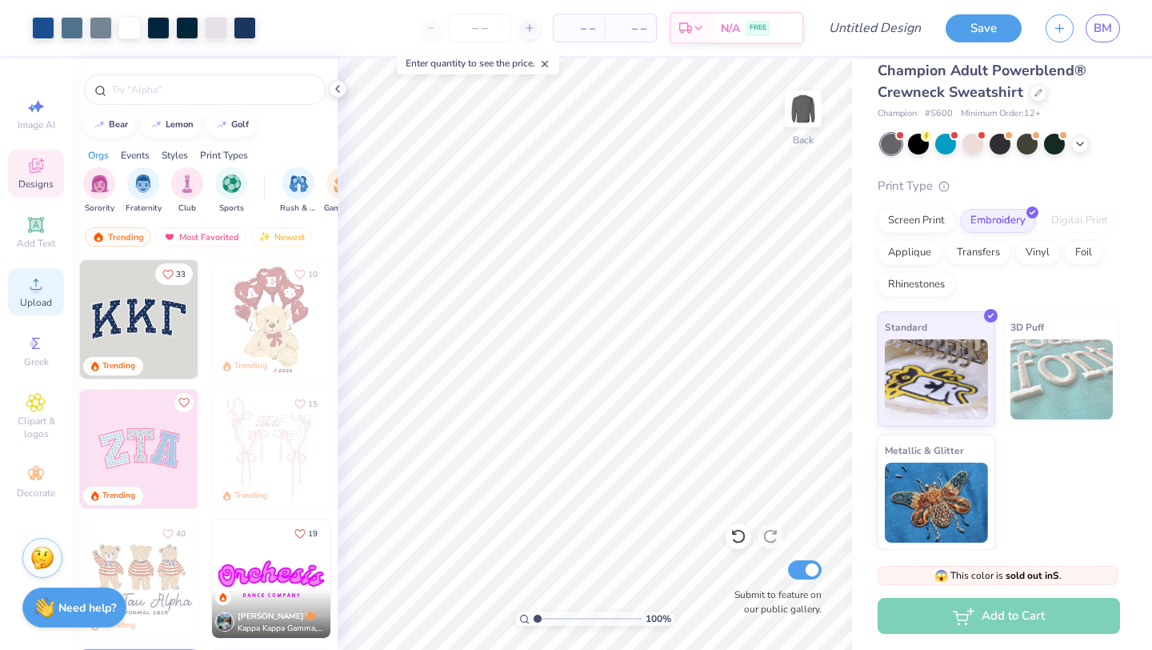
click at [28, 294] on div "Upload" at bounding box center [36, 291] width 56 height 47
click at [44, 299] on span "Upload" at bounding box center [36, 302] width 32 height 13
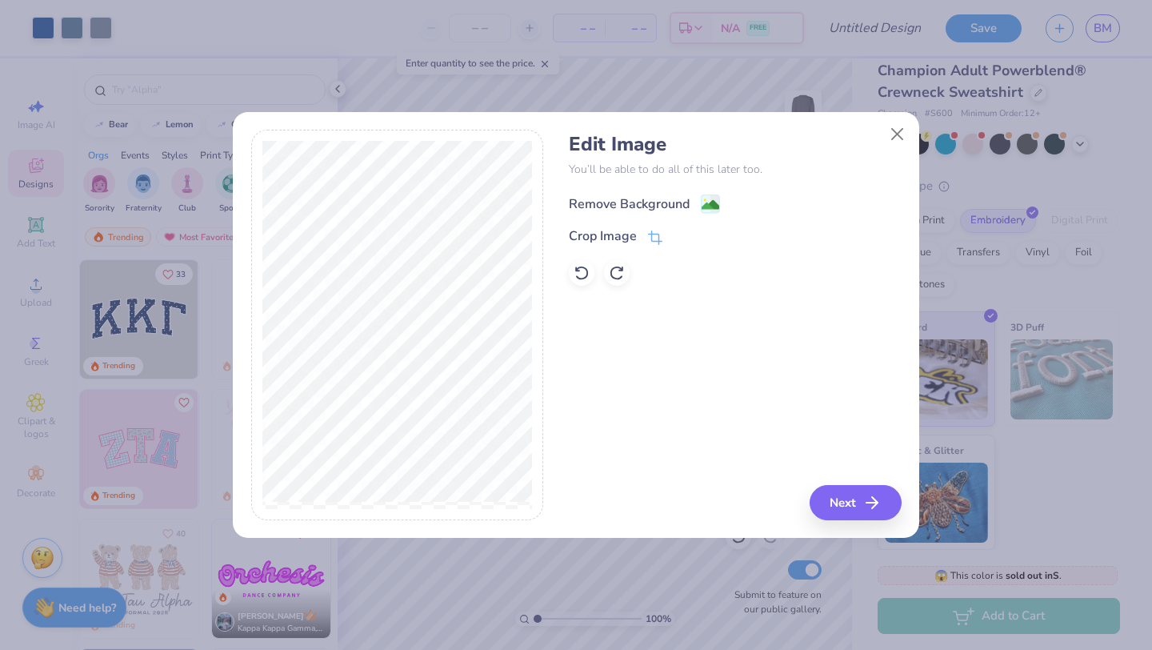
click at [597, 198] on div "Remove Background" at bounding box center [629, 203] width 121 height 19
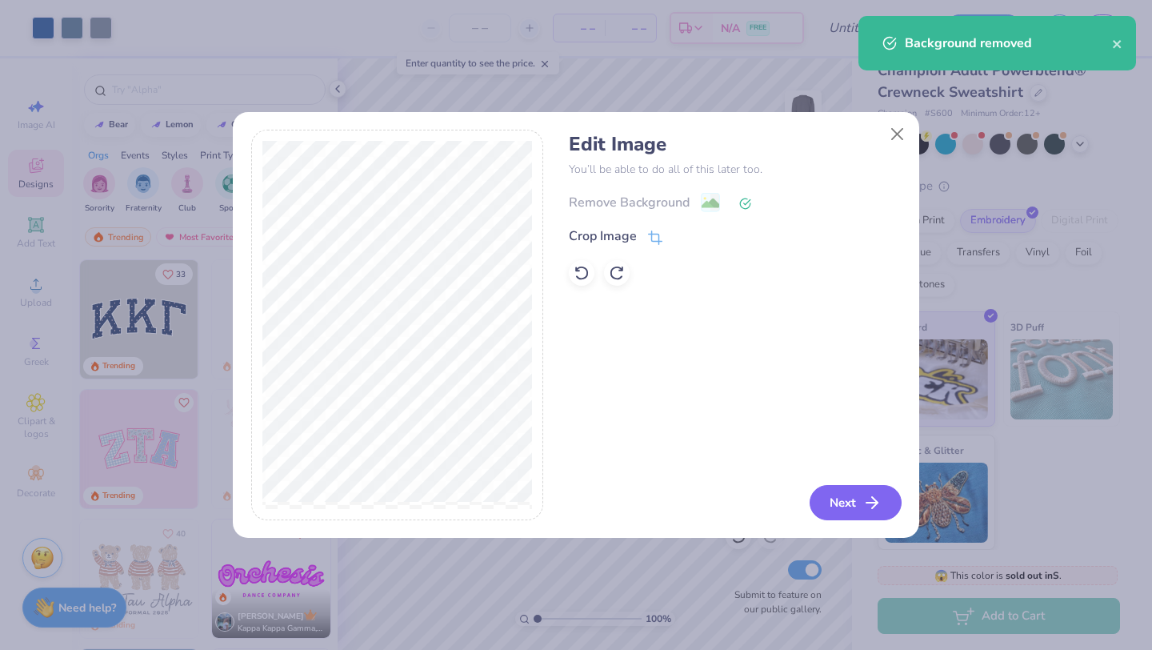
click at [866, 505] on button "Next" at bounding box center [856, 502] width 92 height 35
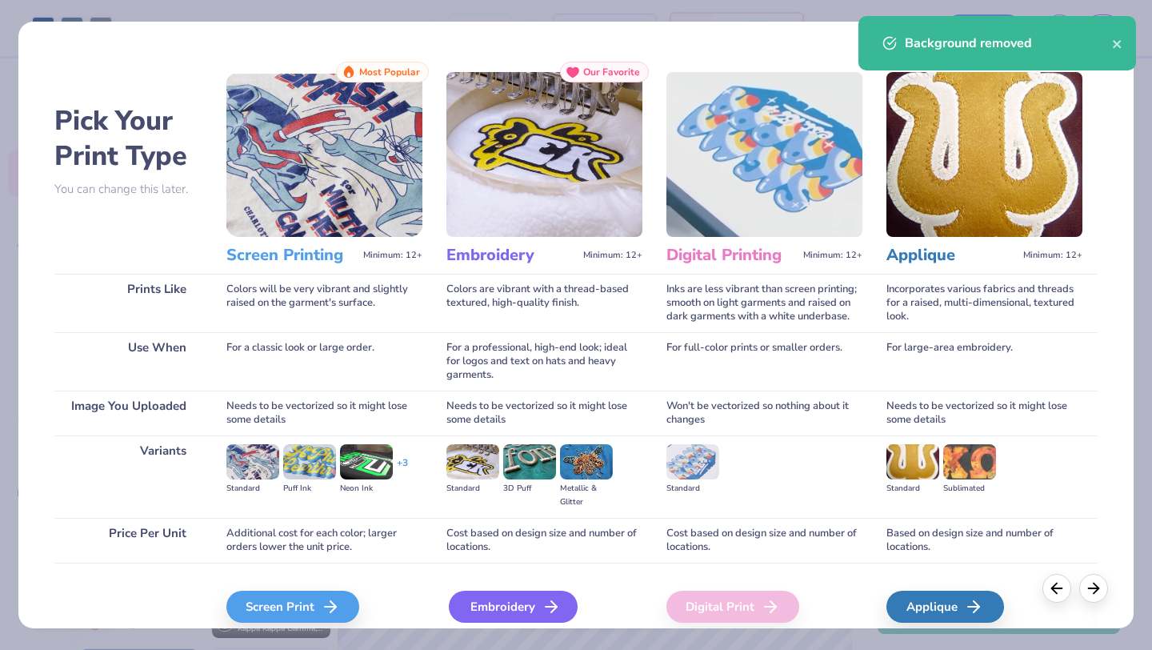
click at [497, 609] on div "Embroidery" at bounding box center [513, 606] width 129 height 32
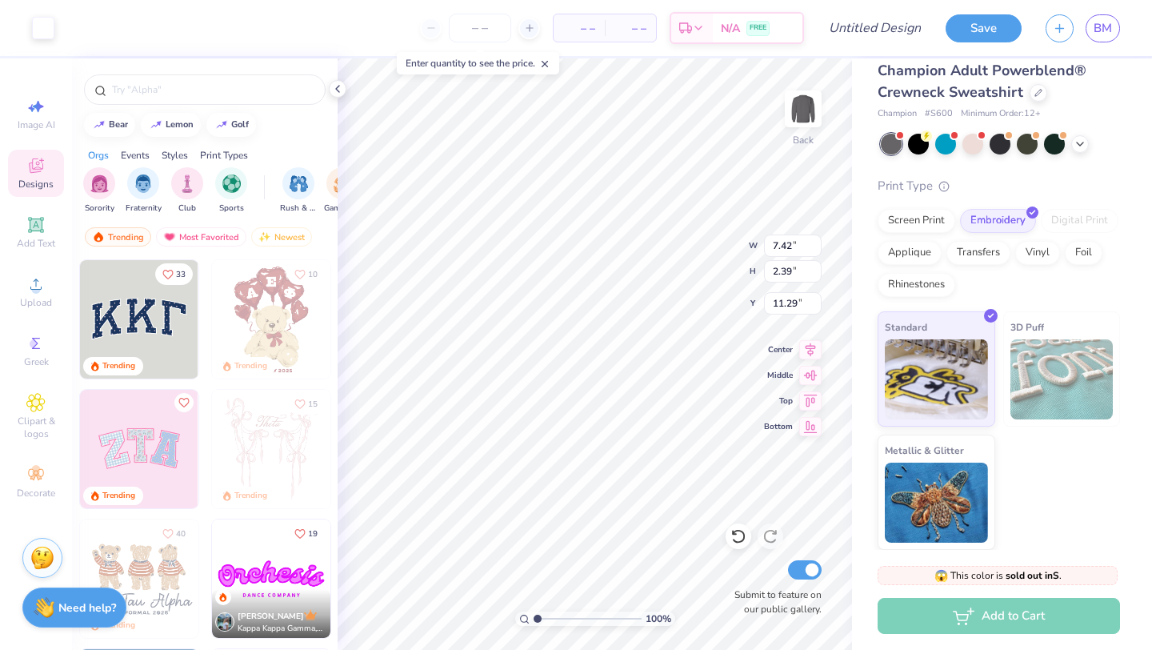
type input "7.42"
type input "2.39"
type input "2.77"
click at [1091, 150] on div at bounding box center [1000, 144] width 239 height 21
click at [1085, 146] on icon at bounding box center [1080, 142] width 13 height 13
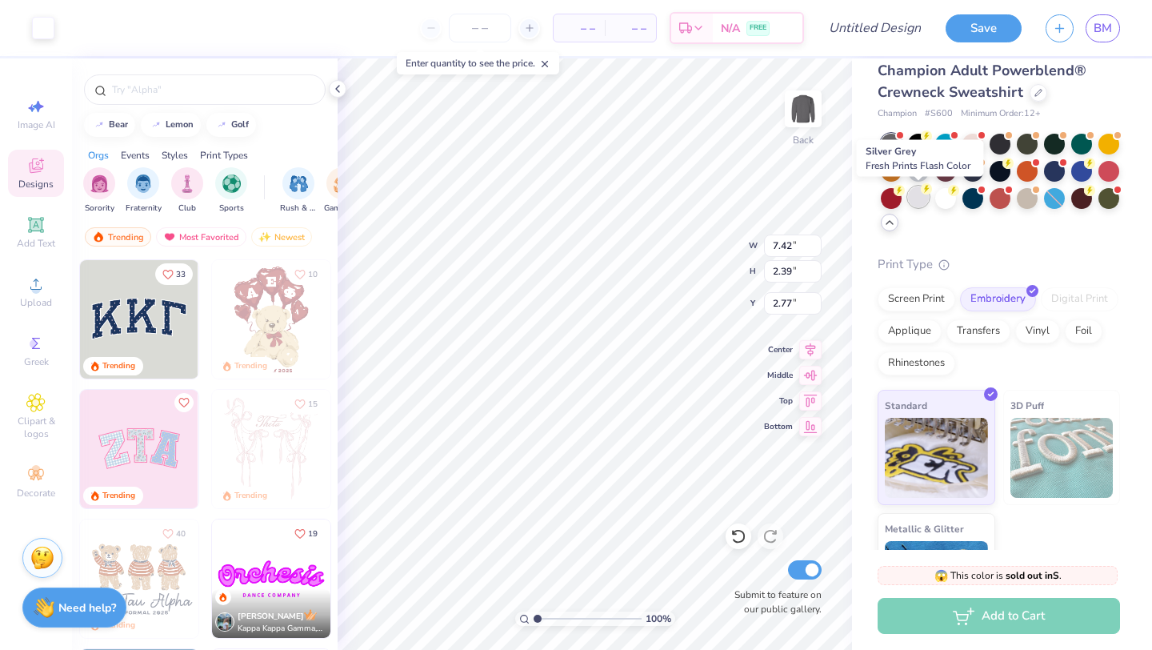
click at [922, 206] on div at bounding box center [918, 196] width 21 height 21
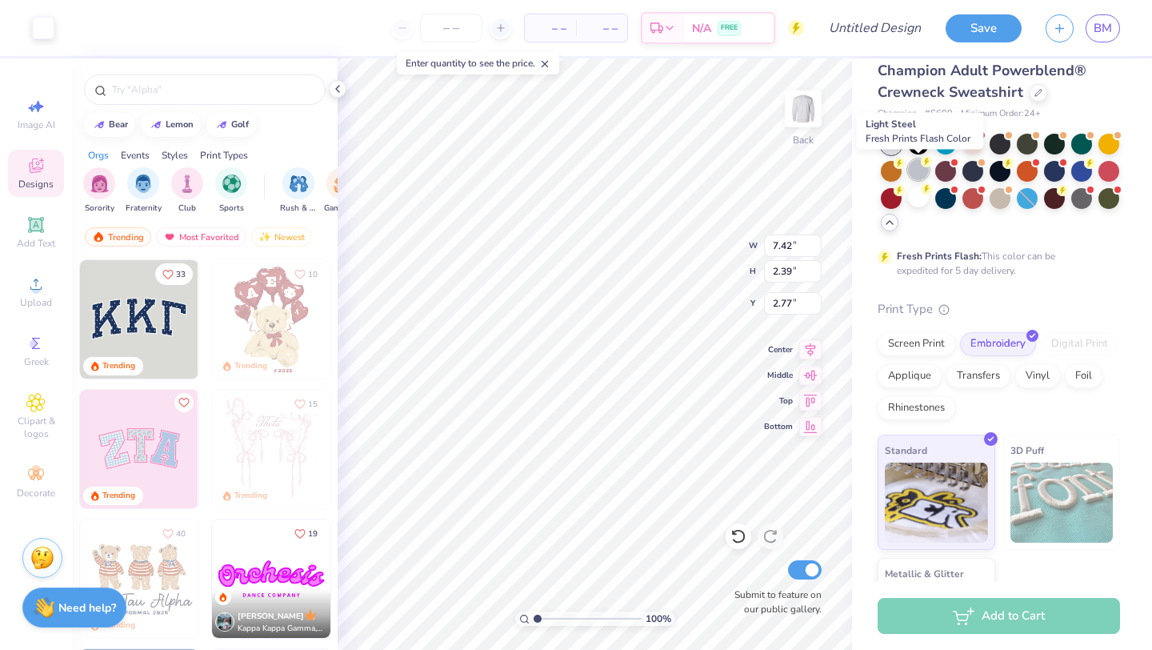
click at [916, 168] on div at bounding box center [918, 169] width 21 height 21
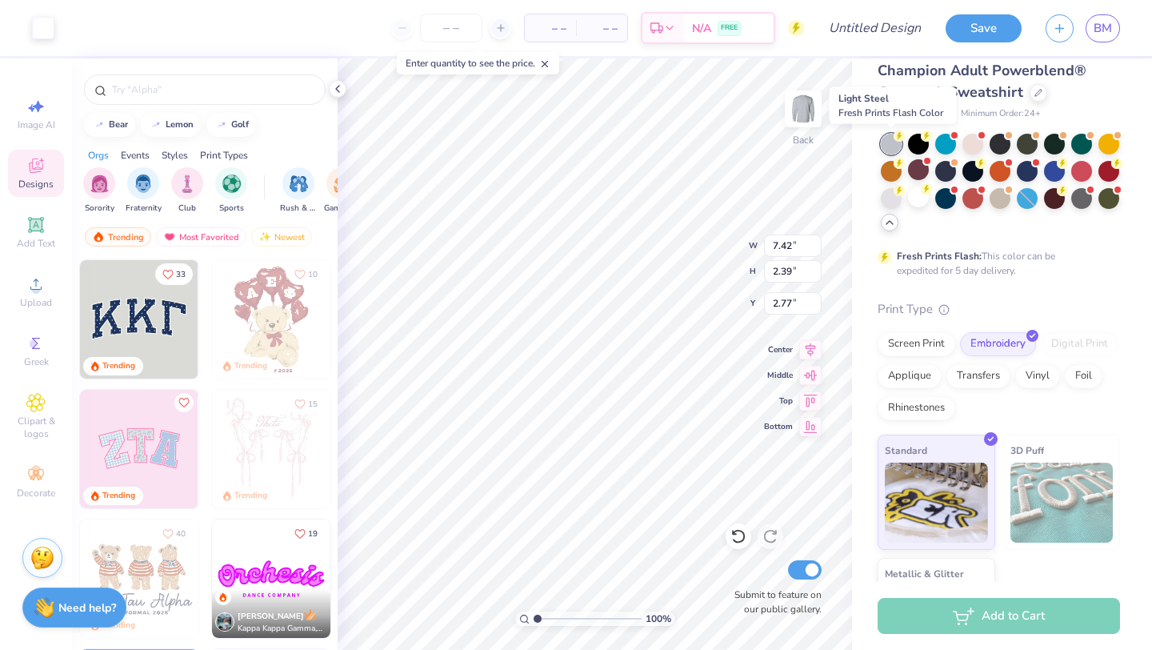
click at [889, 143] on div at bounding box center [891, 144] width 21 height 21
click at [890, 211] on div at bounding box center [1000, 183] width 239 height 99
click at [890, 198] on div at bounding box center [891, 196] width 21 height 21
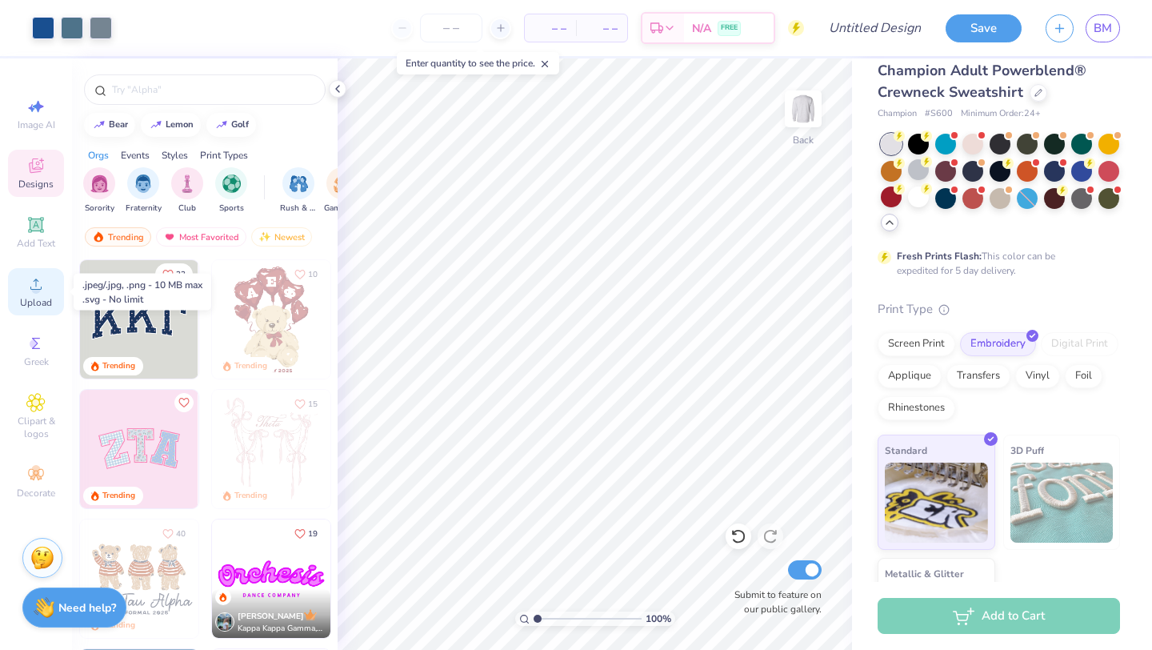
click at [38, 292] on circle at bounding box center [35, 289] width 9 height 9
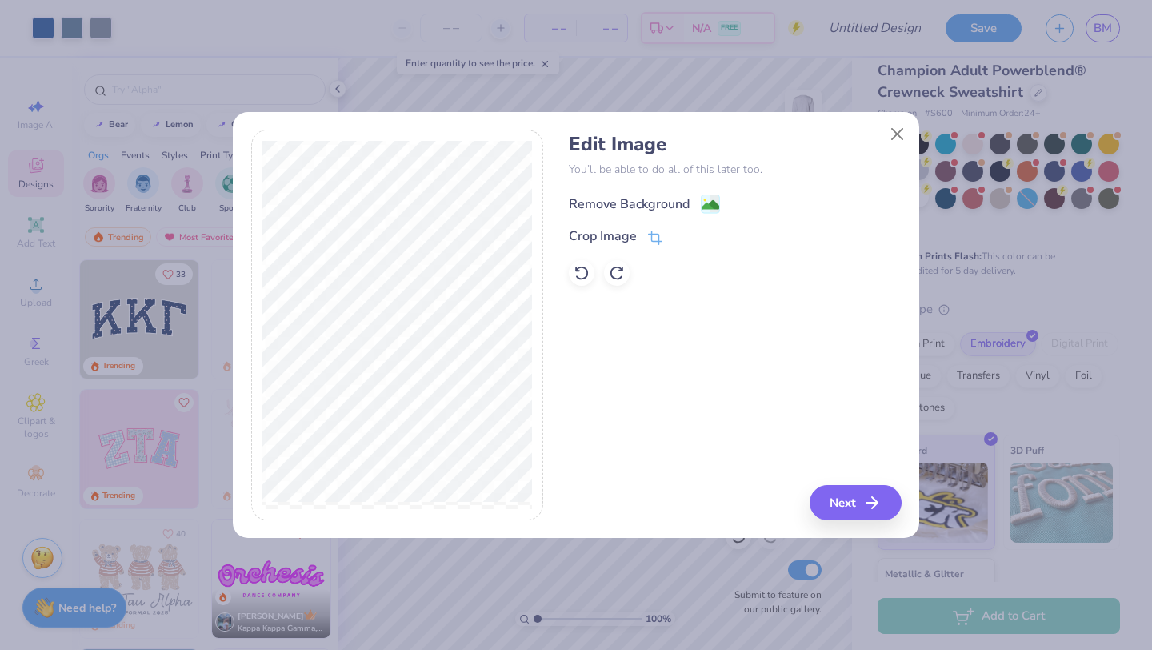
click at [666, 200] on div "Remove Background" at bounding box center [629, 203] width 121 height 19
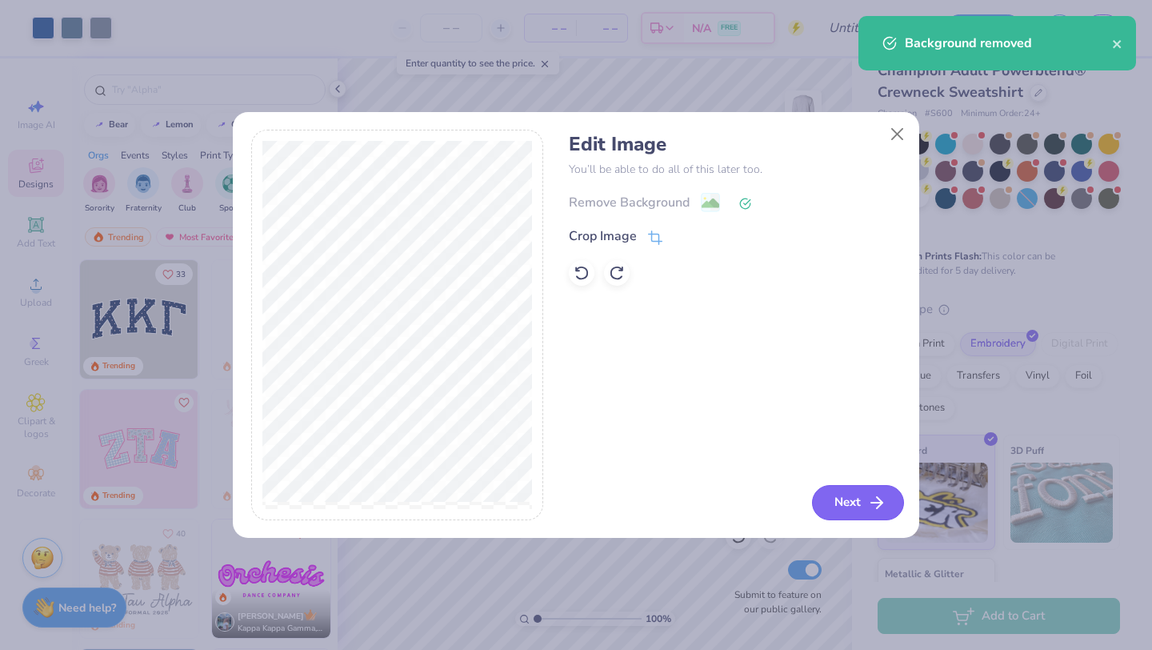
click at [857, 497] on button "Next" at bounding box center [858, 502] width 92 height 35
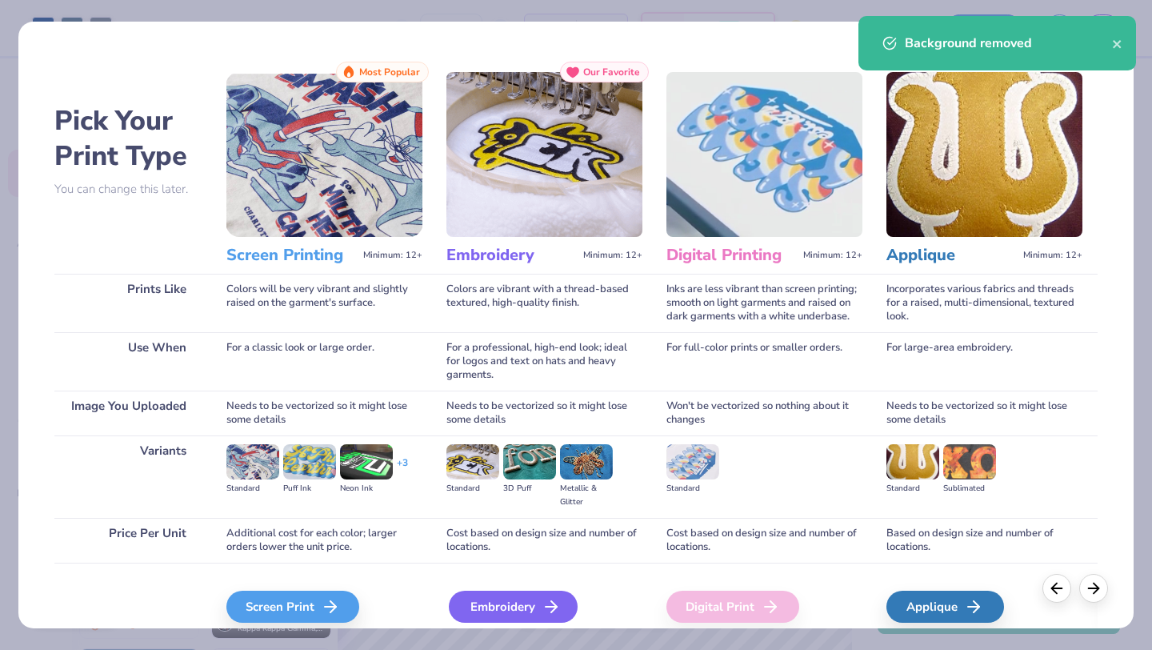
click at [534, 605] on div "Embroidery" at bounding box center [513, 606] width 129 height 32
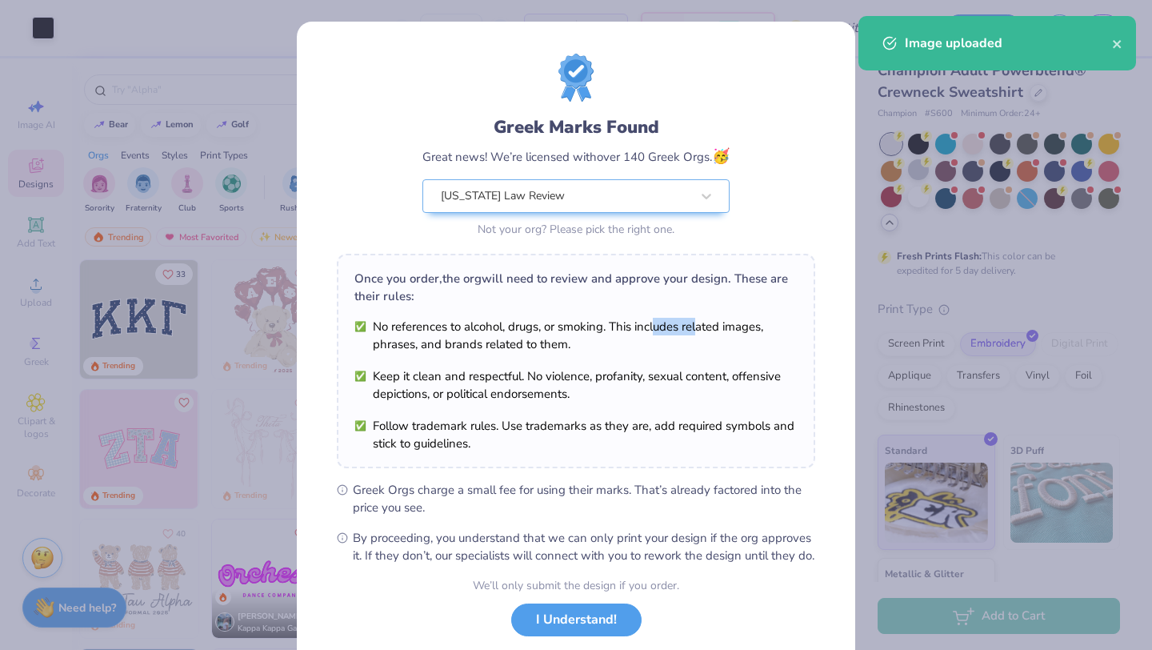
drag, startPoint x: 694, startPoint y: 318, endPoint x: 655, endPoint y: 323, distance: 39.6
click at [655, 323] on li "No references to alcohol, drugs, or smoking. This includes related images, phra…" at bounding box center [575, 335] width 443 height 35
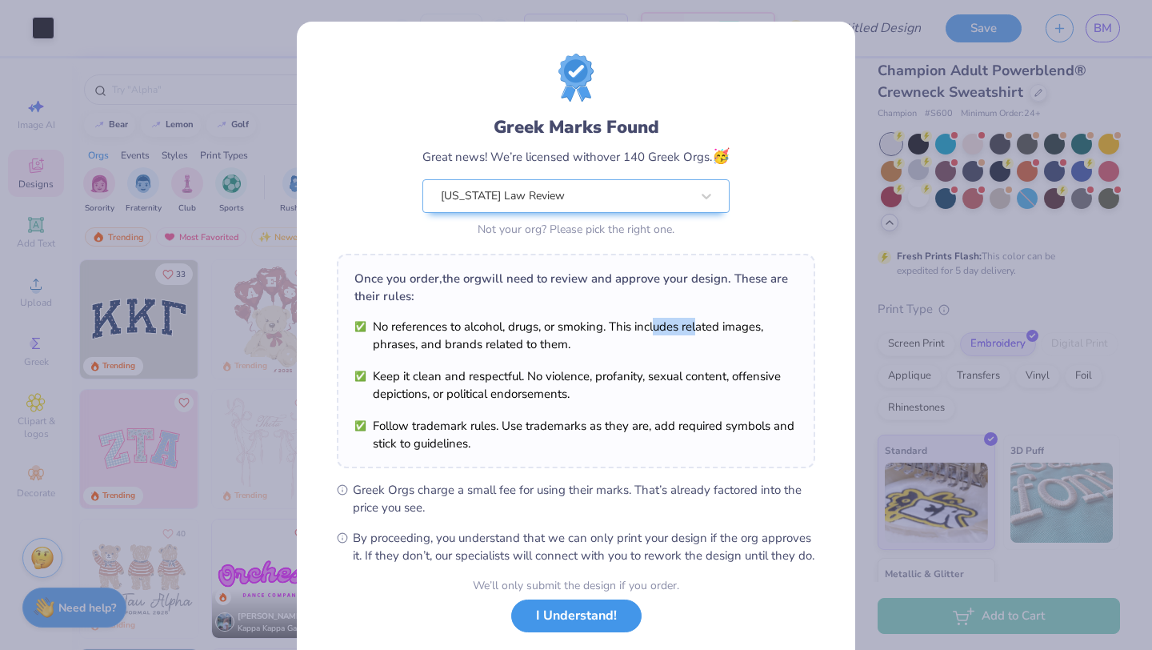
click at [564, 621] on button "I Understand!" at bounding box center [576, 615] width 130 height 33
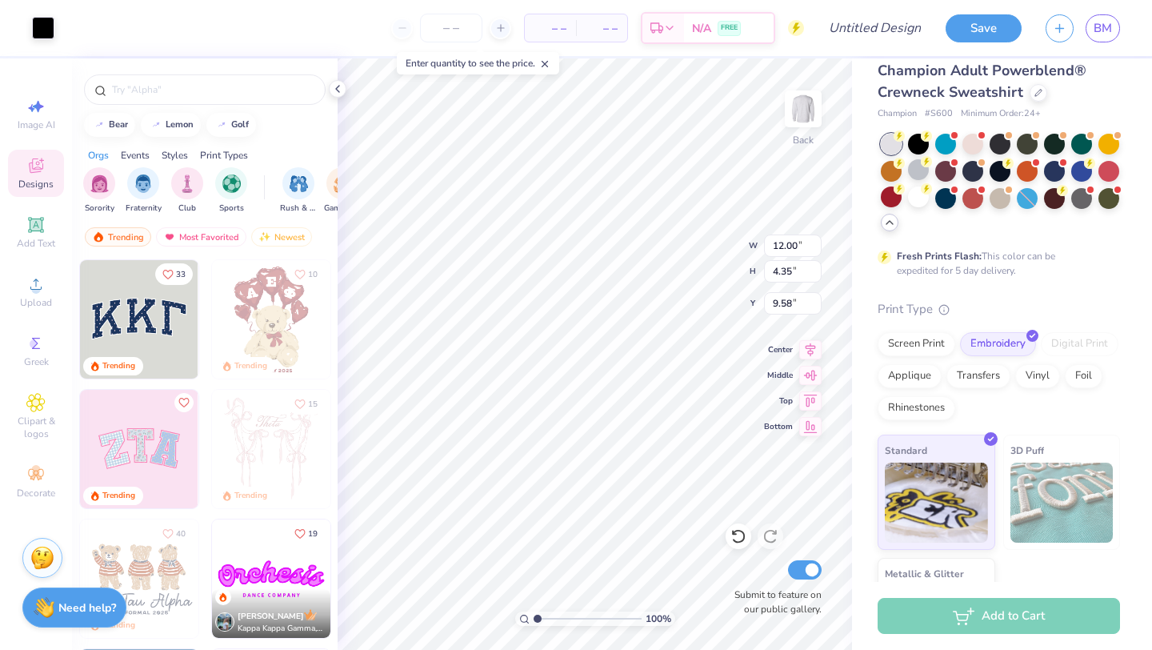
type input "7.72"
type input "2.80"
type input "3.00"
type input "8.20"
type input "2.97"
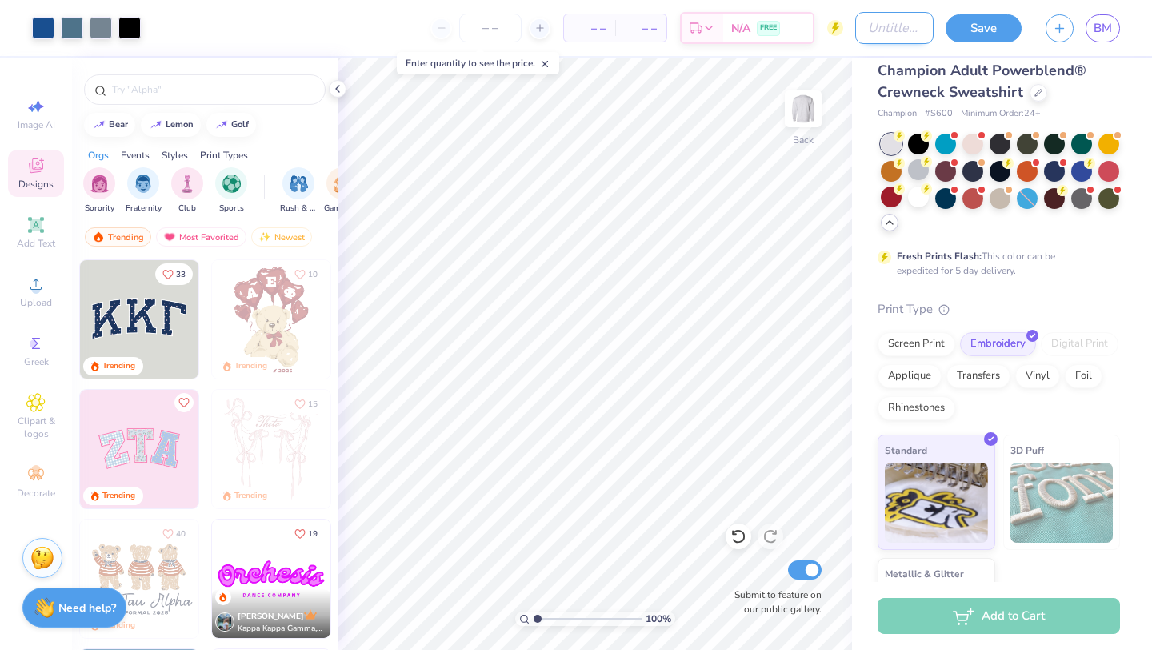
click at [866, 34] on input "Design Title" at bounding box center [894, 28] width 78 height 32
type input "ALR Crewneck Mid"
click at [343, 89] on icon at bounding box center [337, 88] width 13 height 13
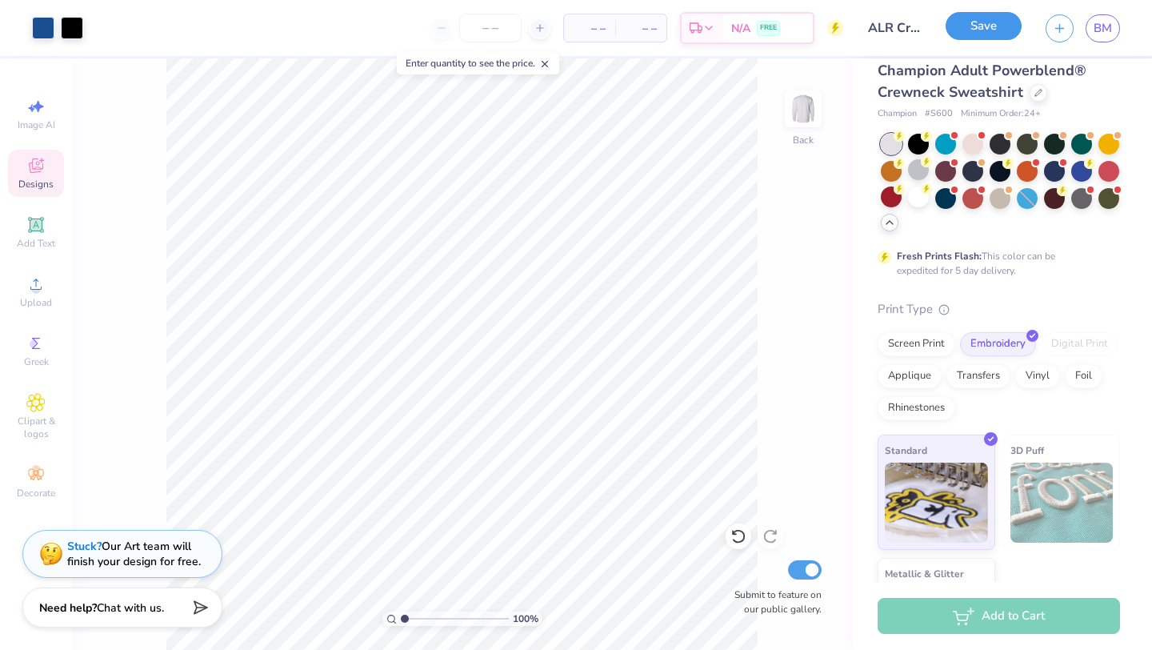
click at [968, 26] on button "Save" at bounding box center [984, 26] width 76 height 28
click at [916, 166] on div at bounding box center [918, 169] width 21 height 21
click at [922, 169] on div "Almost there" at bounding box center [612, 353] width 1080 height 591
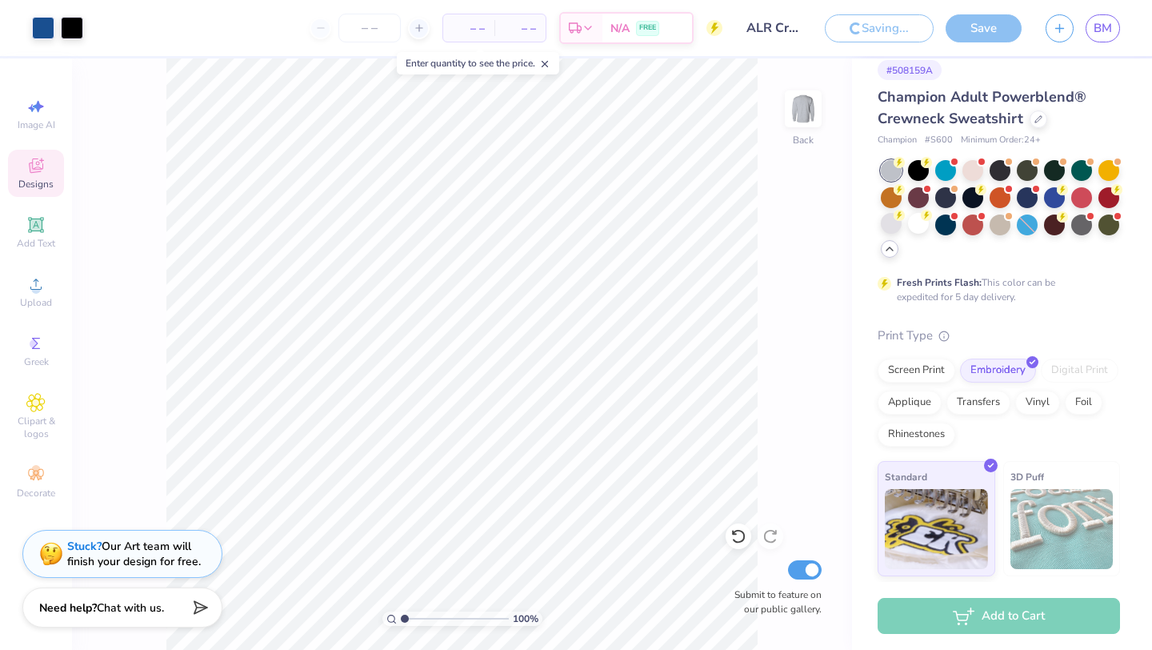
scroll to position [44, 0]
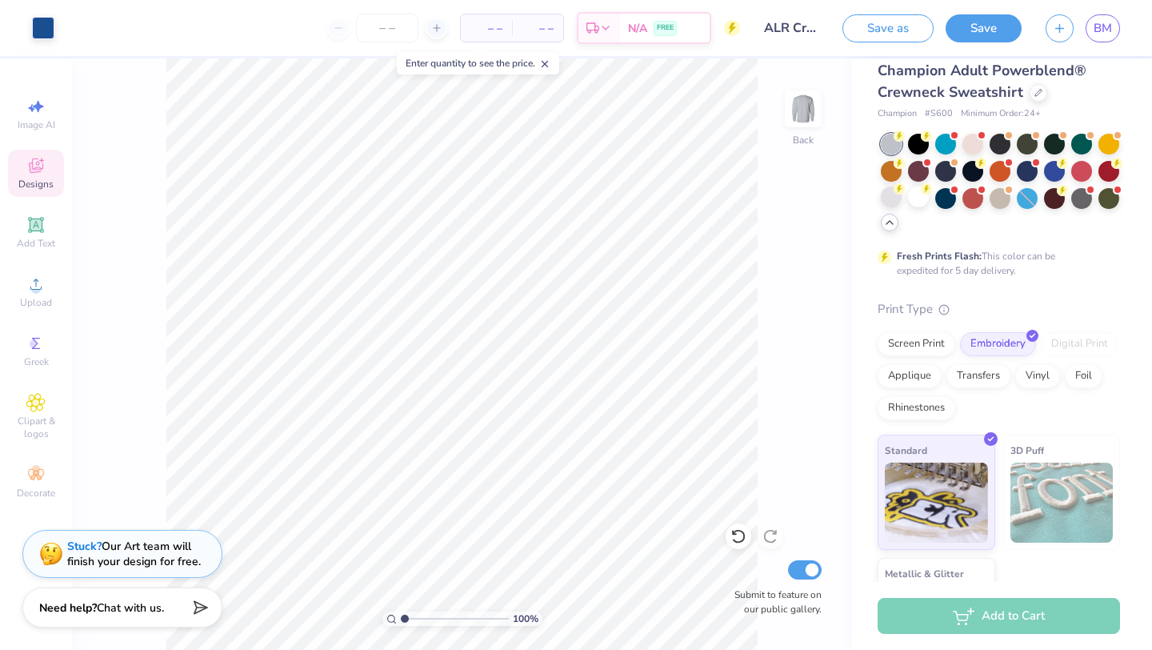
click at [38, 187] on span "Designs" at bounding box center [35, 184] width 35 height 13
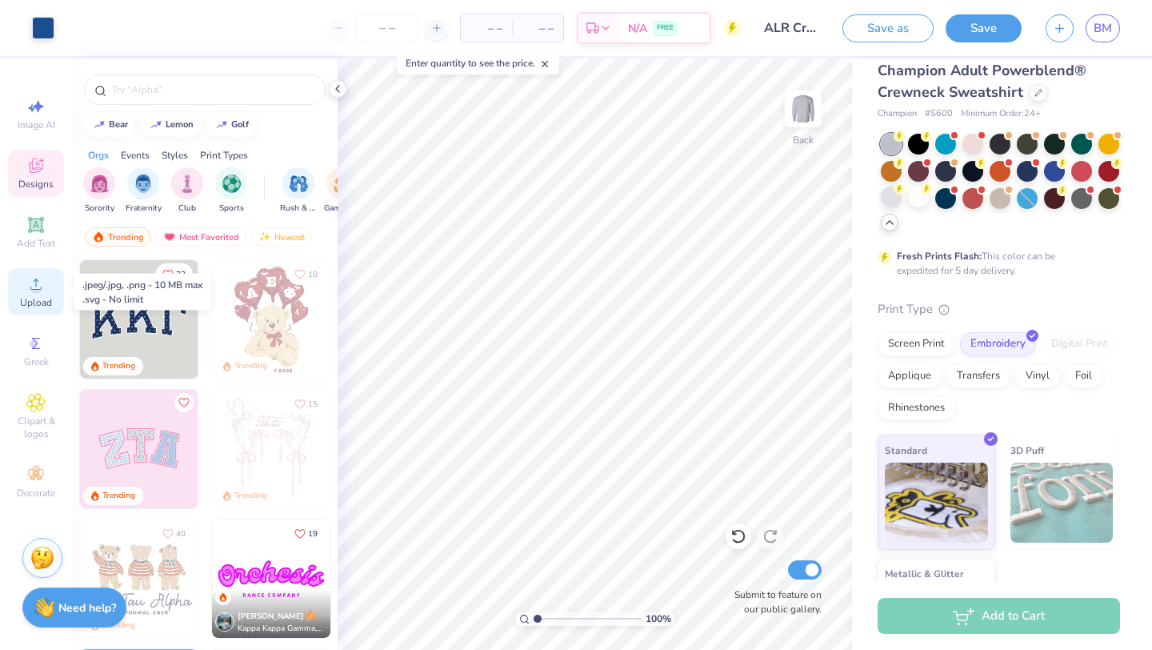
click at [37, 299] on span "Upload" at bounding box center [36, 302] width 32 height 13
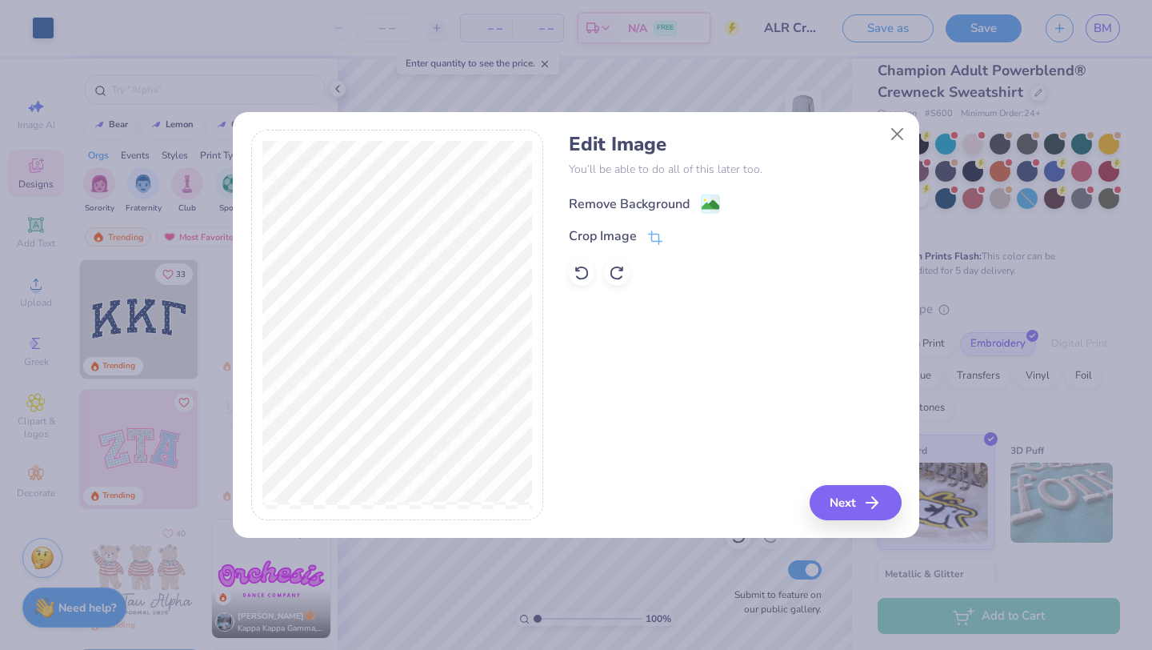
click at [715, 206] on image at bounding box center [711, 205] width 18 height 18
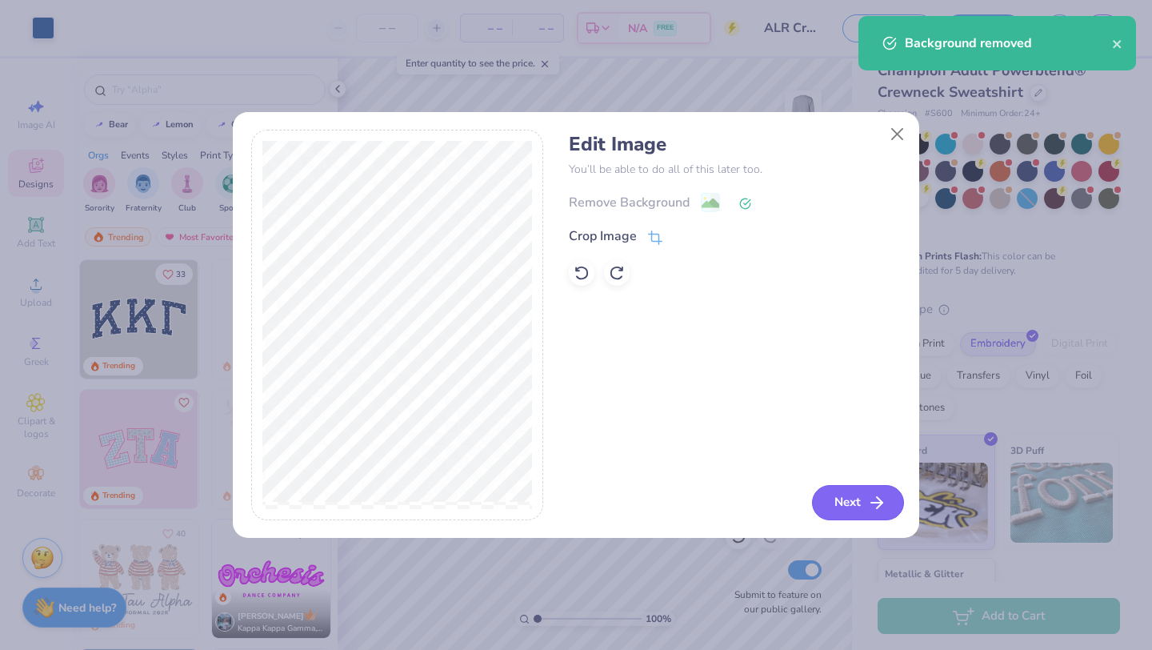
click at [835, 498] on button "Next" at bounding box center [858, 502] width 92 height 35
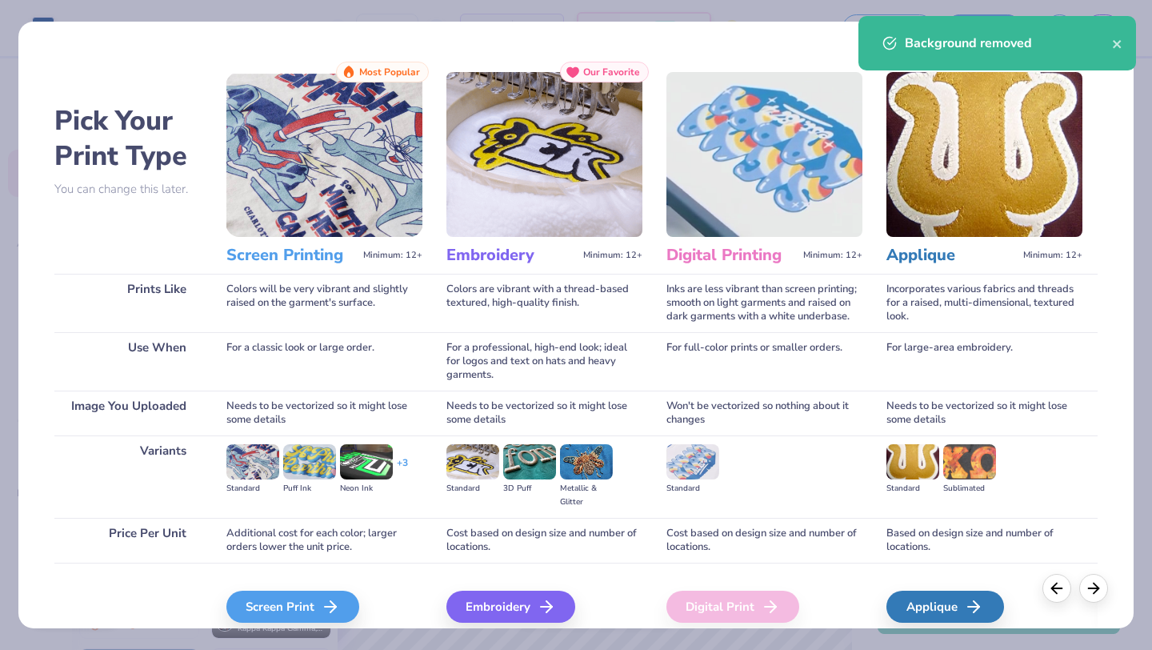
click at [1110, 44] on div "Background removed" at bounding box center [1008, 43] width 207 height 19
click at [513, 602] on div "Embroidery" at bounding box center [513, 606] width 129 height 32
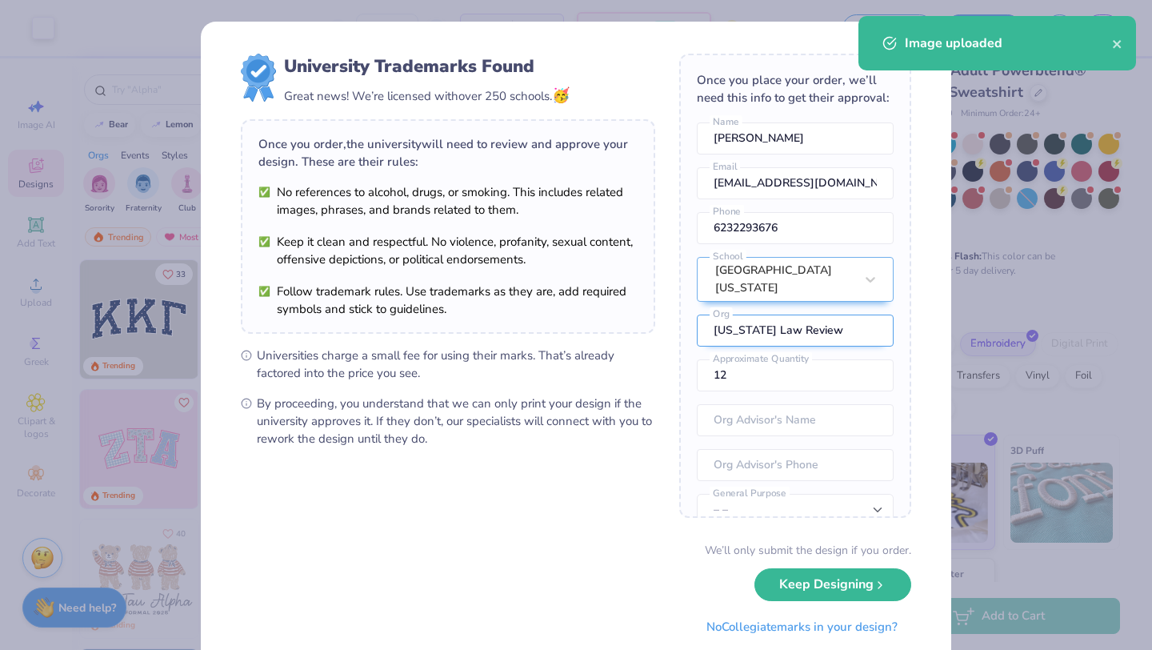
click at [700, 318] on input "[US_STATE] Law Review" at bounding box center [795, 330] width 197 height 32
click at [584, 26] on div "University Trademarks Found Great news! We’re licensed with over 250 schools. 🥳…" at bounding box center [576, 348] width 750 height 653
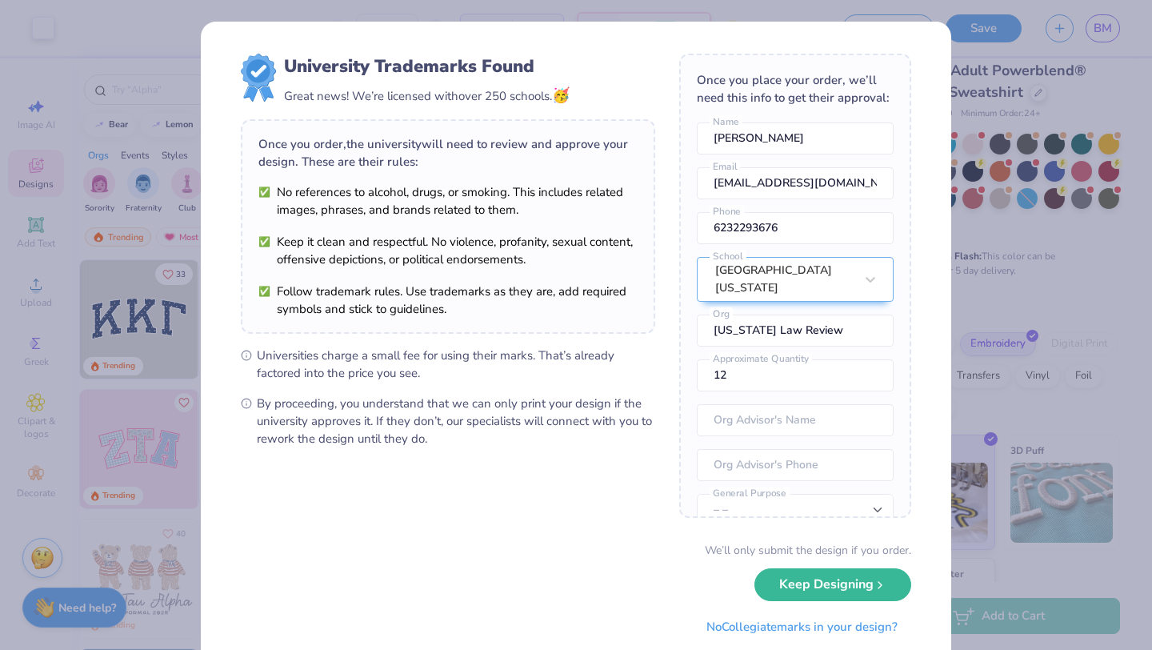
click at [293, 10] on div "University Trademarks Found Great news! We’re licensed with over 250 schools. 🥳…" at bounding box center [576, 325] width 1152 height 650
click at [832, 603] on div "We’ll only submit the design if you order. Keep Designing No Collegiate marks i…" at bounding box center [576, 592] width 670 height 101
click at [836, 584] on button "Keep Designing" at bounding box center [832, 580] width 157 height 33
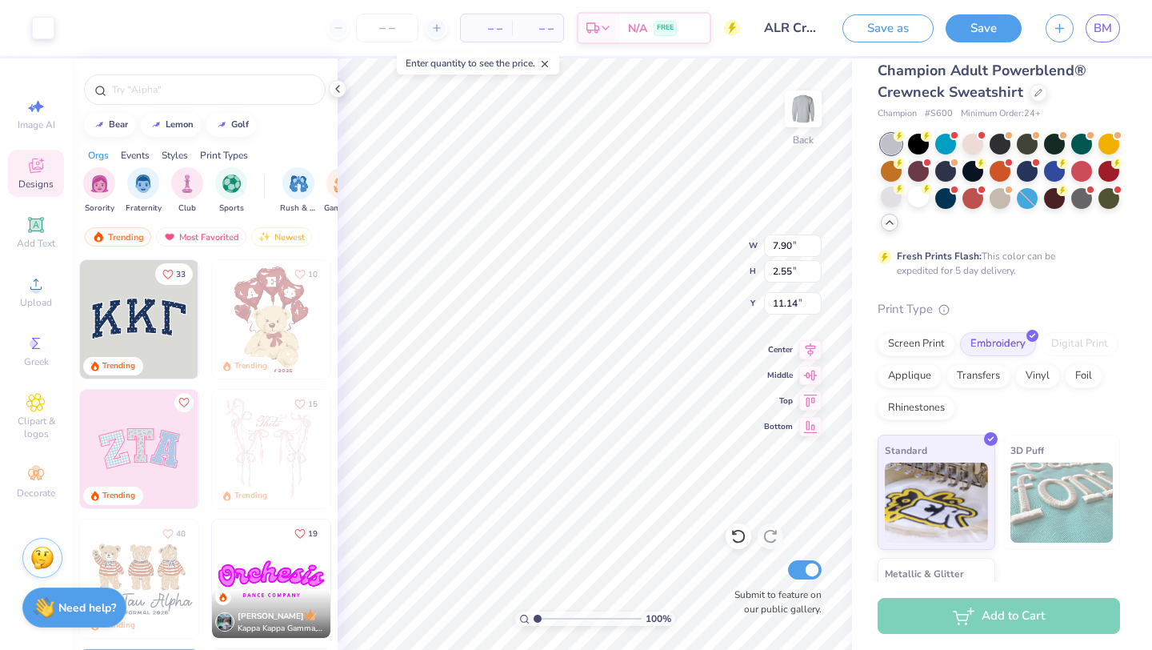
type input "7.90"
type input "2.55"
type input "4.80"
type input "9.60"
type input "3.10"
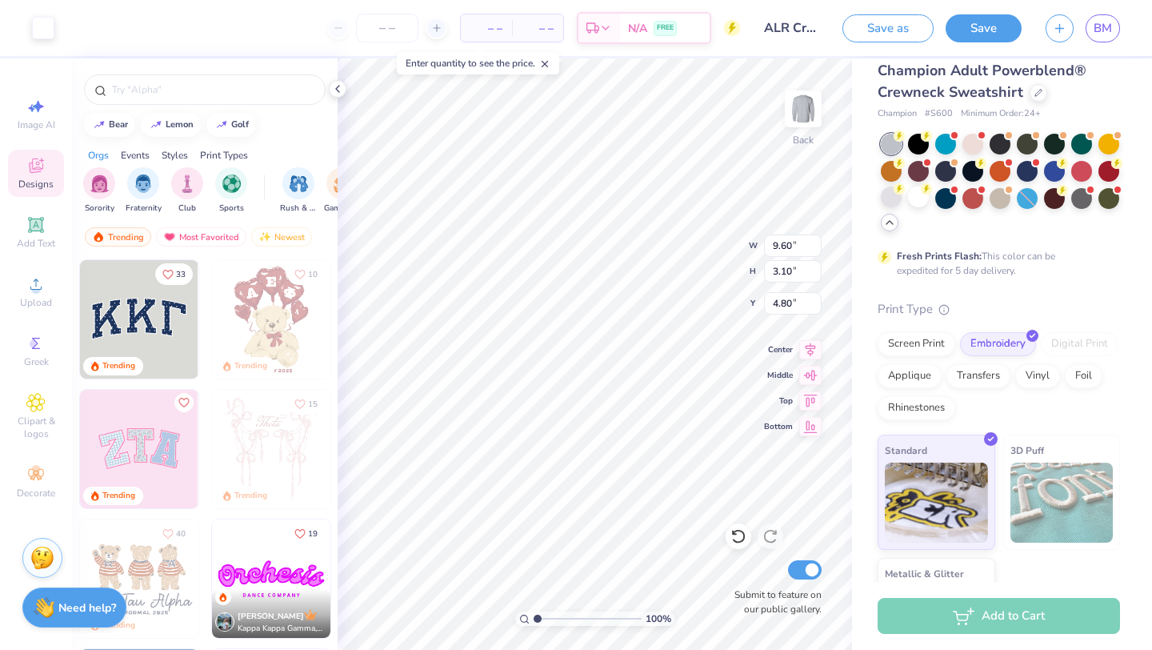
type input "3.00"
click at [546, 31] on span "– –" at bounding box center [538, 28] width 32 height 17
click at [494, 33] on span "– –" at bounding box center [486, 28] width 32 height 17
click at [401, 29] on input "number" at bounding box center [387, 28] width 62 height 29
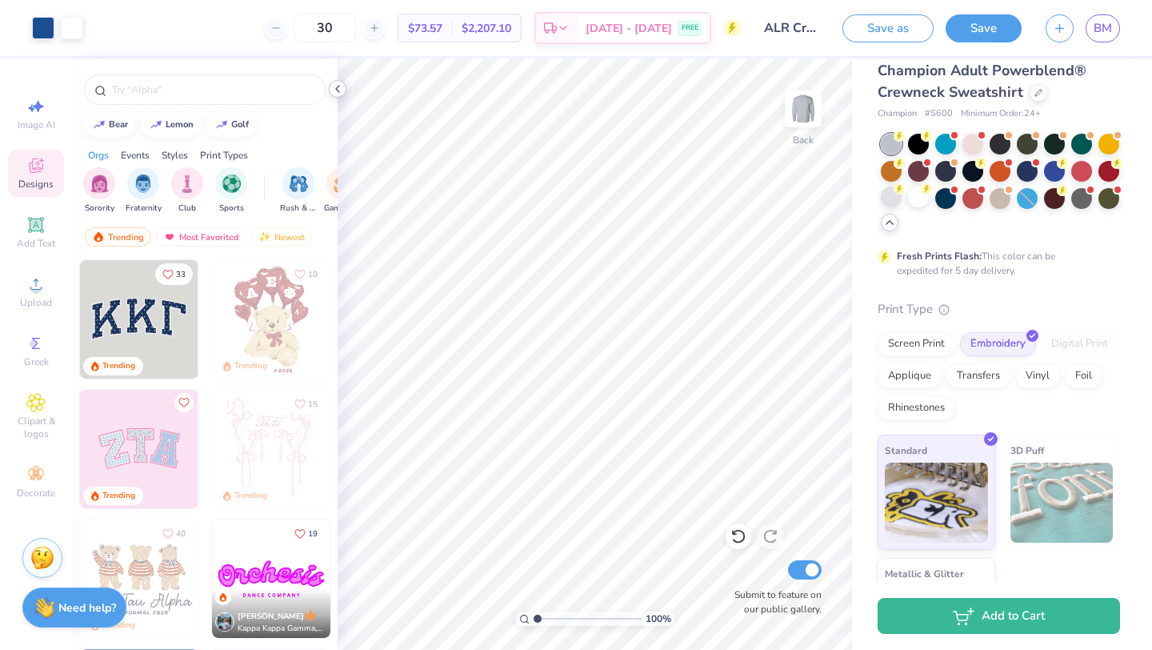
click at [334, 86] on icon at bounding box center [337, 88] width 13 height 13
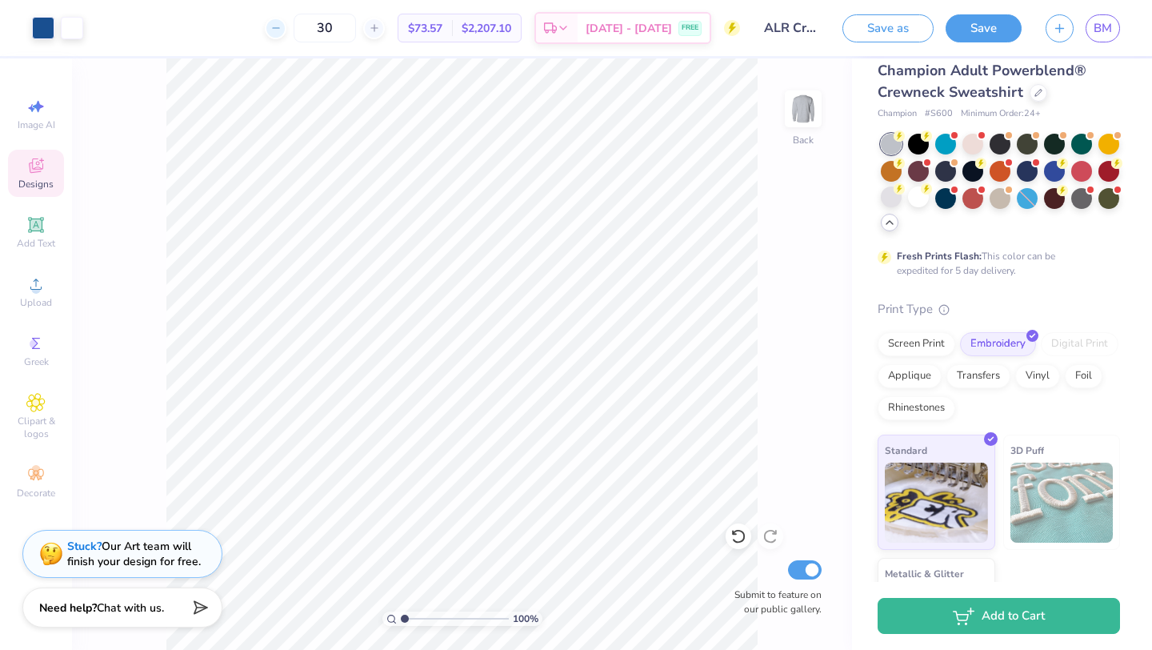
click at [286, 36] on div at bounding box center [276, 29] width 22 height 22
click at [286, 35] on div at bounding box center [276, 29] width 22 height 22
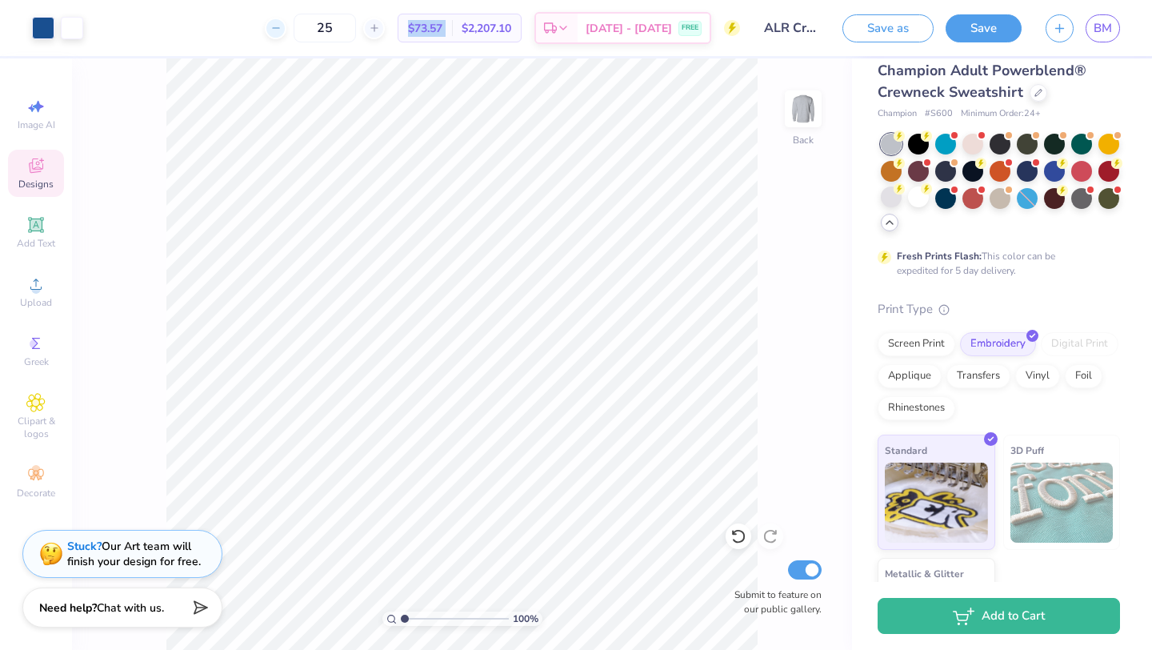
click at [286, 35] on div at bounding box center [276, 29] width 22 height 22
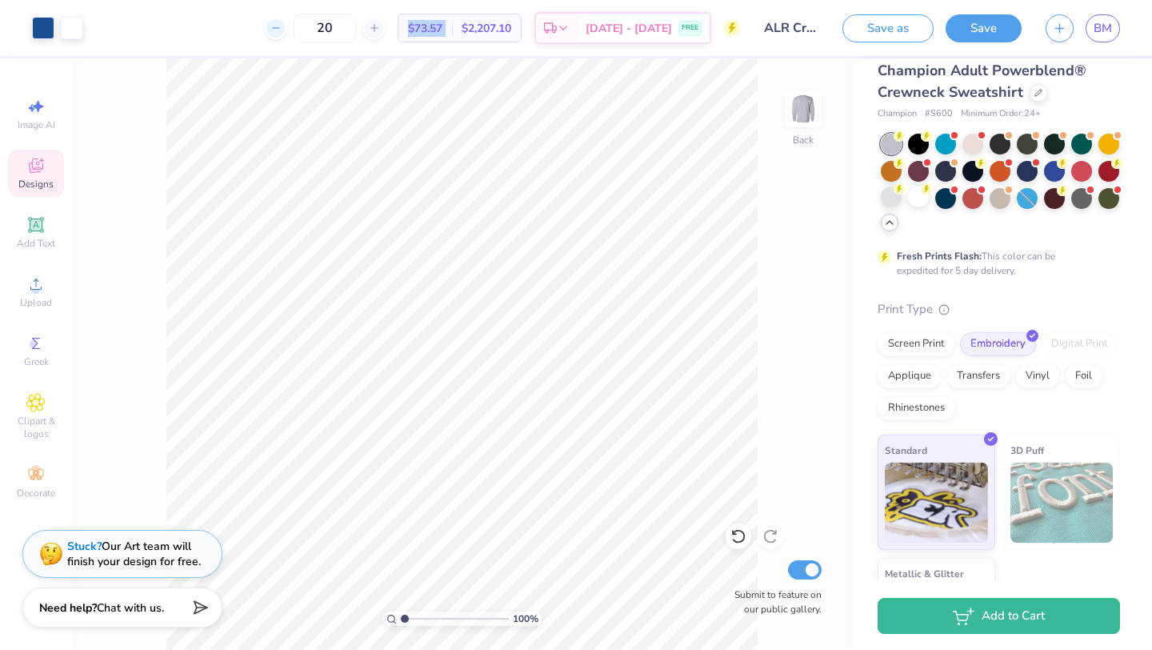
click at [286, 35] on div at bounding box center [276, 29] width 22 height 22
click at [377, 28] on line at bounding box center [373, 28] width 6 height 0
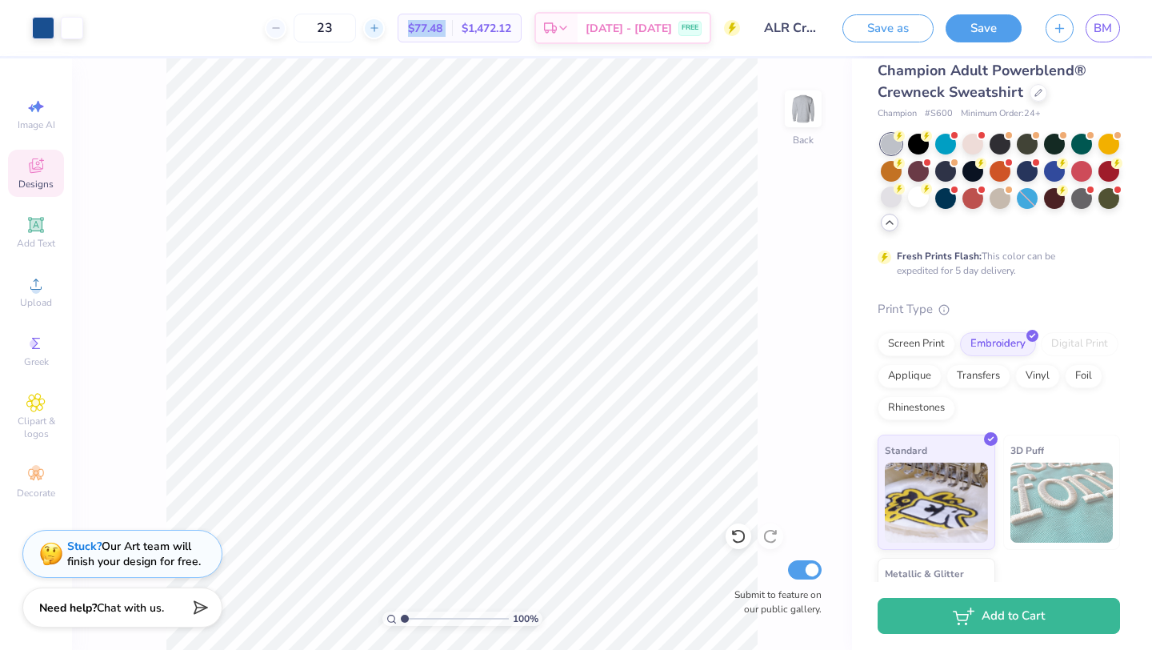
click at [377, 28] on line at bounding box center [373, 28] width 6 height 0
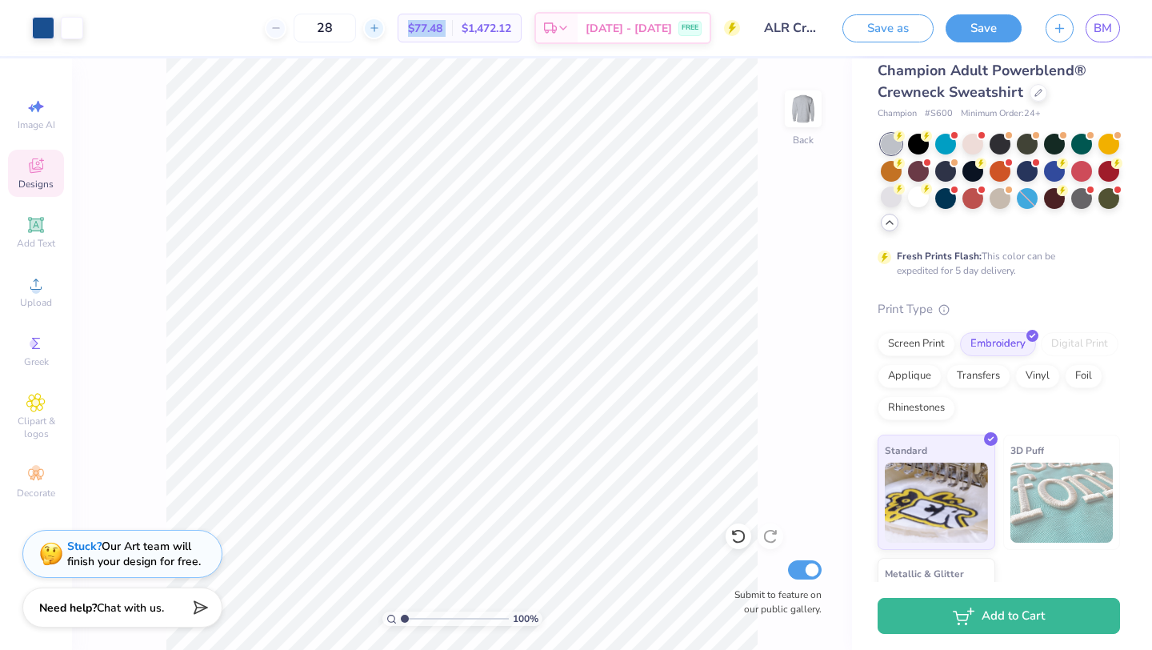
click at [377, 28] on line at bounding box center [373, 28] width 6 height 0
type input "31"
click at [1099, 298] on div "Champion Adult Powerblend® Crewneck Sweatshirt Champion # S600 Minimum Order: 2…" at bounding box center [999, 366] width 242 height 613
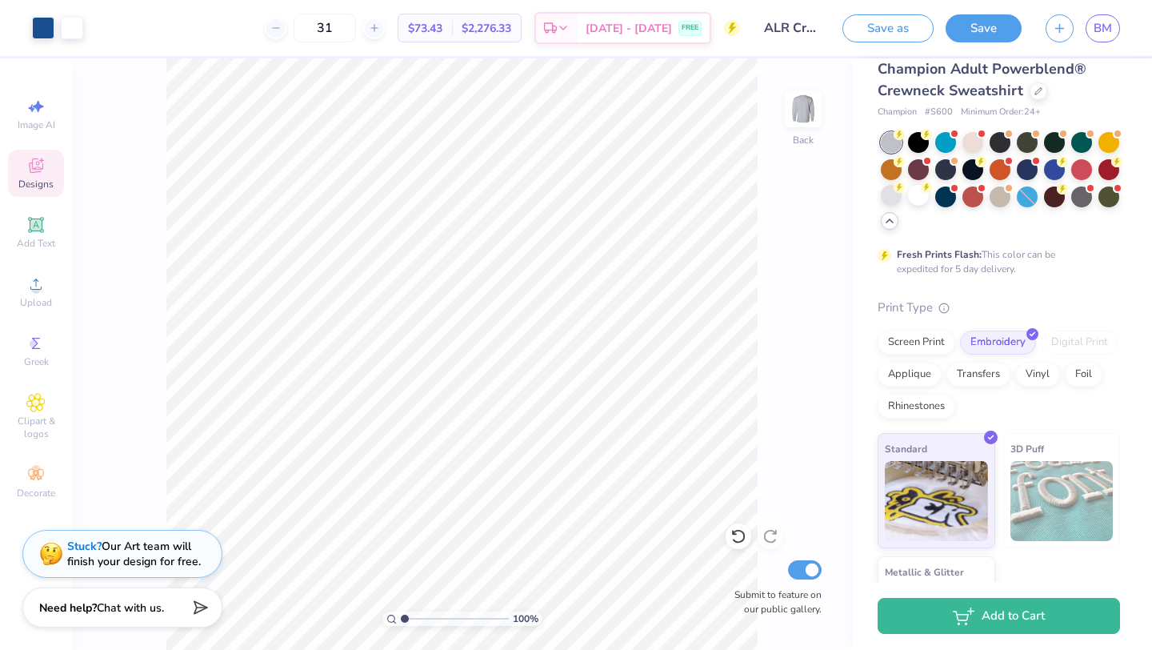
scroll to position [0, 0]
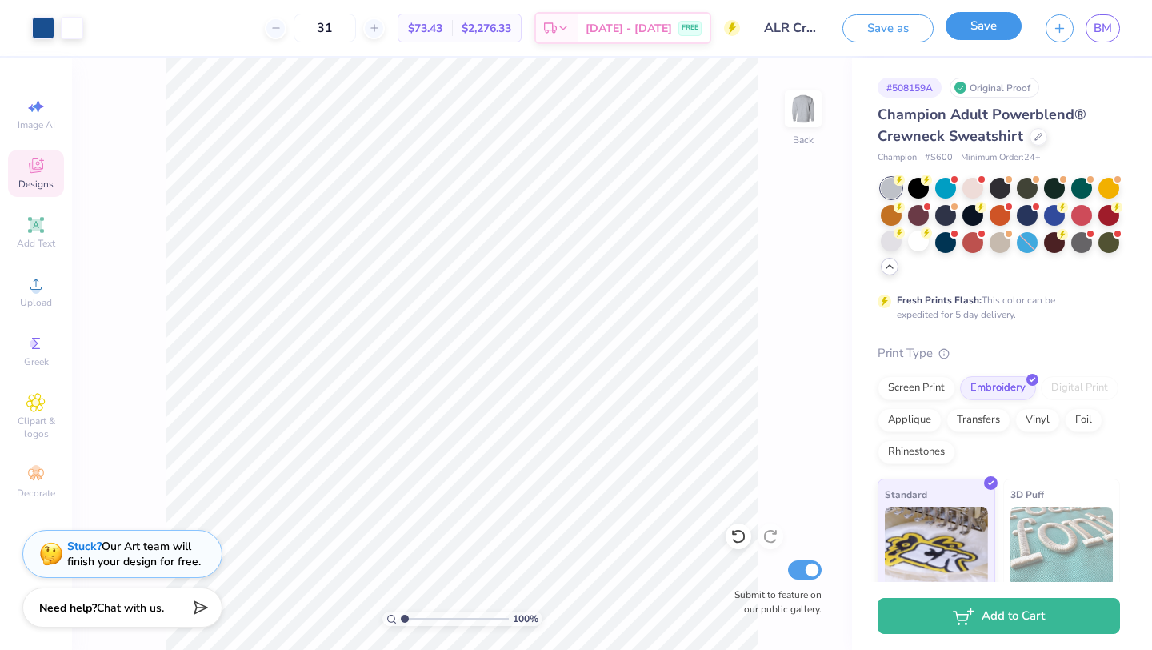
click at [964, 30] on button "Save" at bounding box center [984, 26] width 76 height 28
